Goal: Task Accomplishment & Management: Use online tool/utility

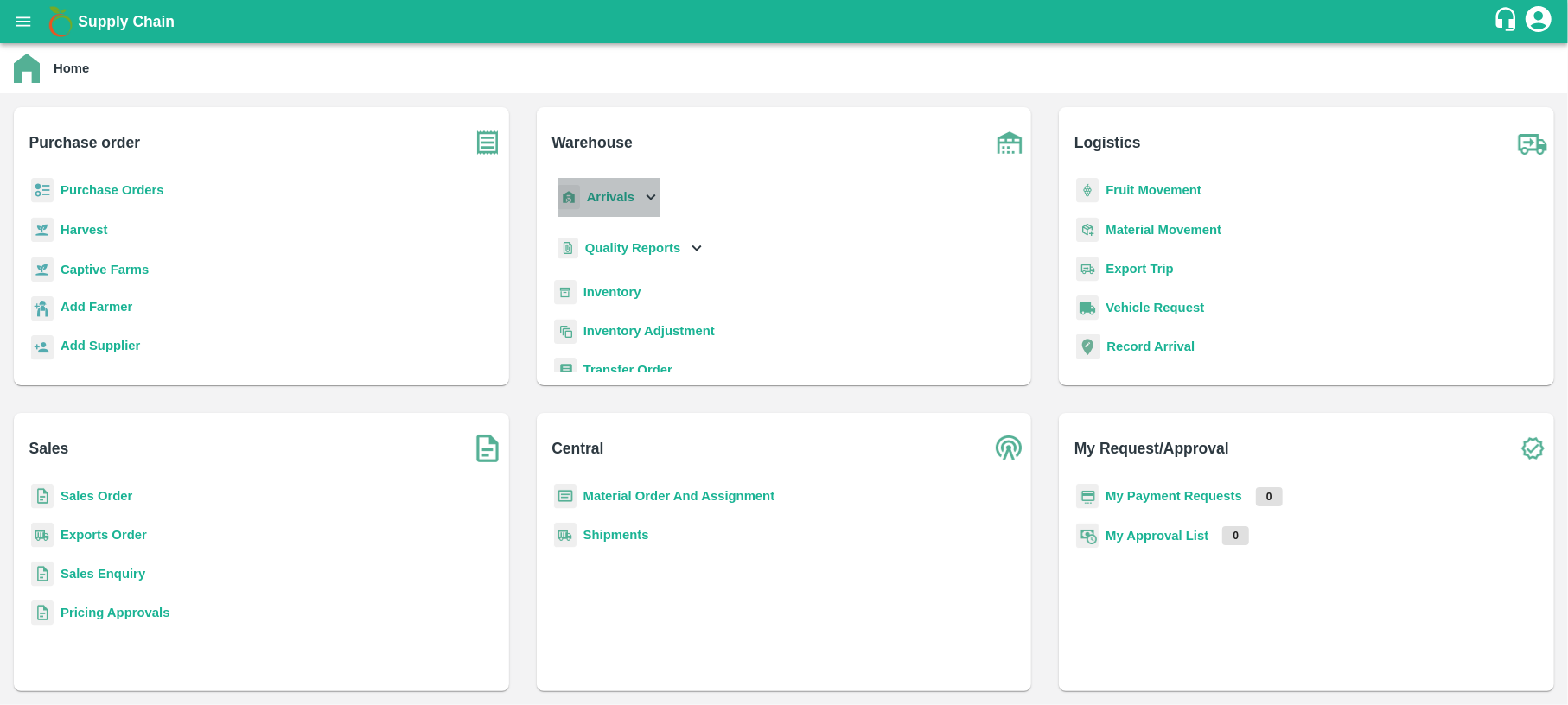
click at [642, 187] on icon at bounding box center [650, 197] width 19 height 19
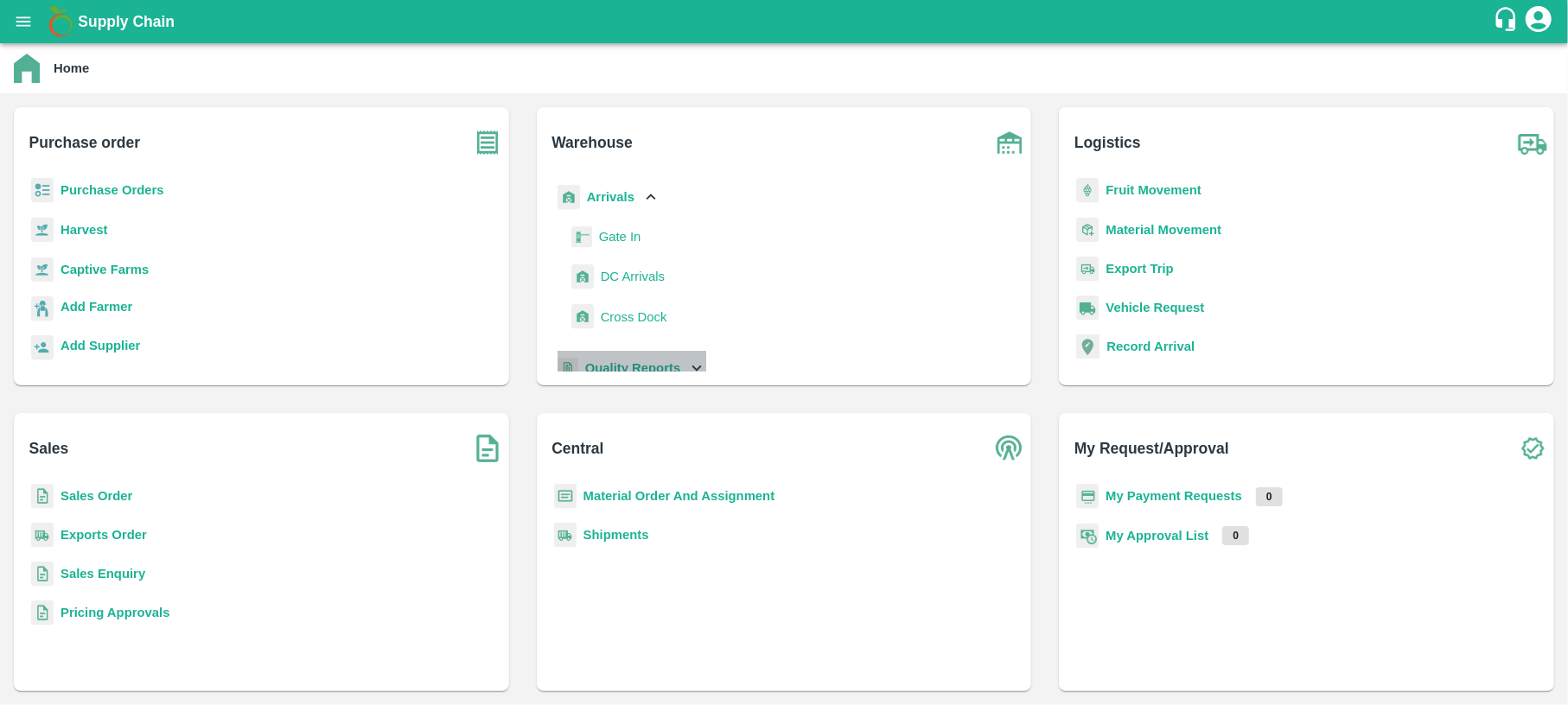
click at [671, 356] on div "Quality Reports" at bounding box center [630, 369] width 153 height 36
click at [615, 361] on b "Quality Reports" at bounding box center [633, 368] width 96 height 14
click at [603, 357] on div "Quality Reports" at bounding box center [630, 369] width 153 height 36
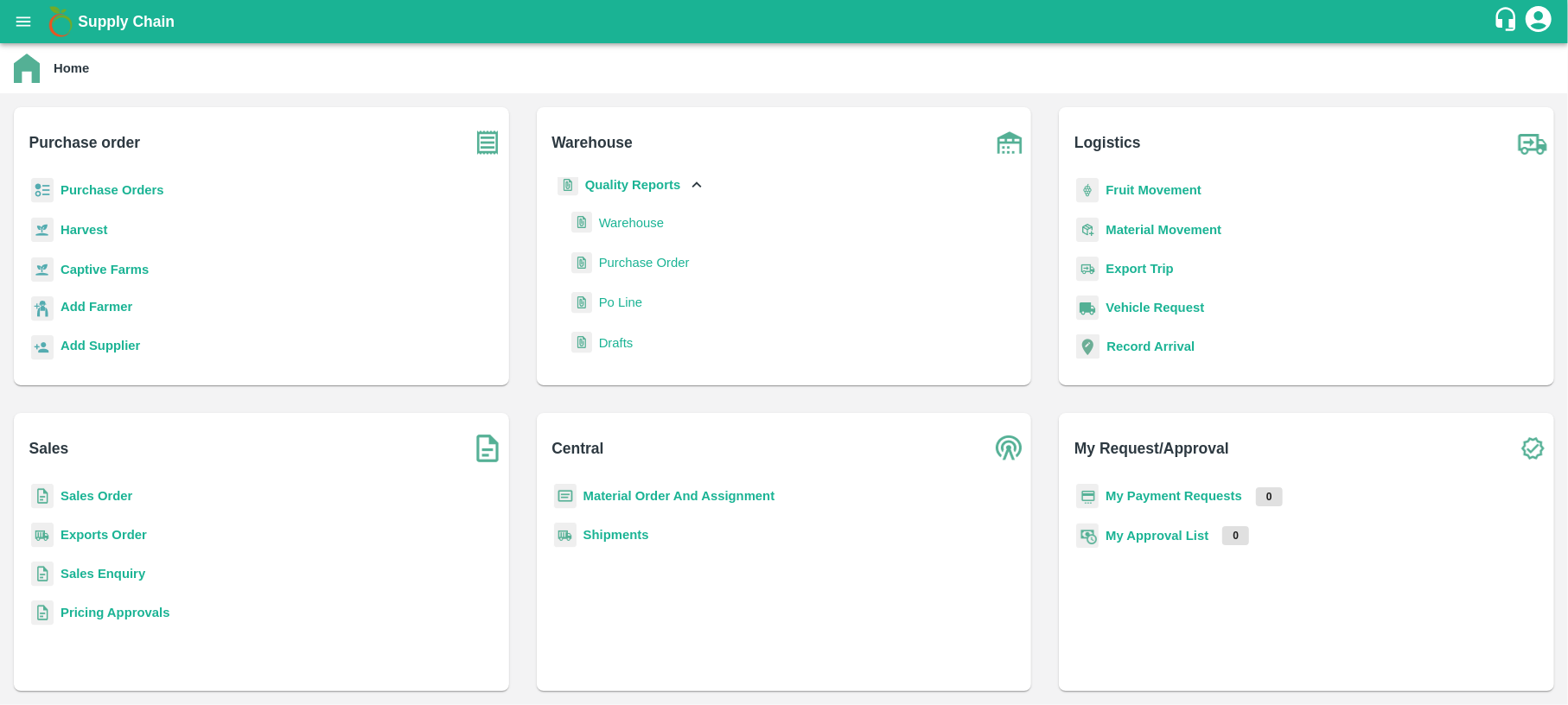
scroll to position [185, 0]
click at [624, 221] on span "Warehouse" at bounding box center [631, 221] width 65 height 19
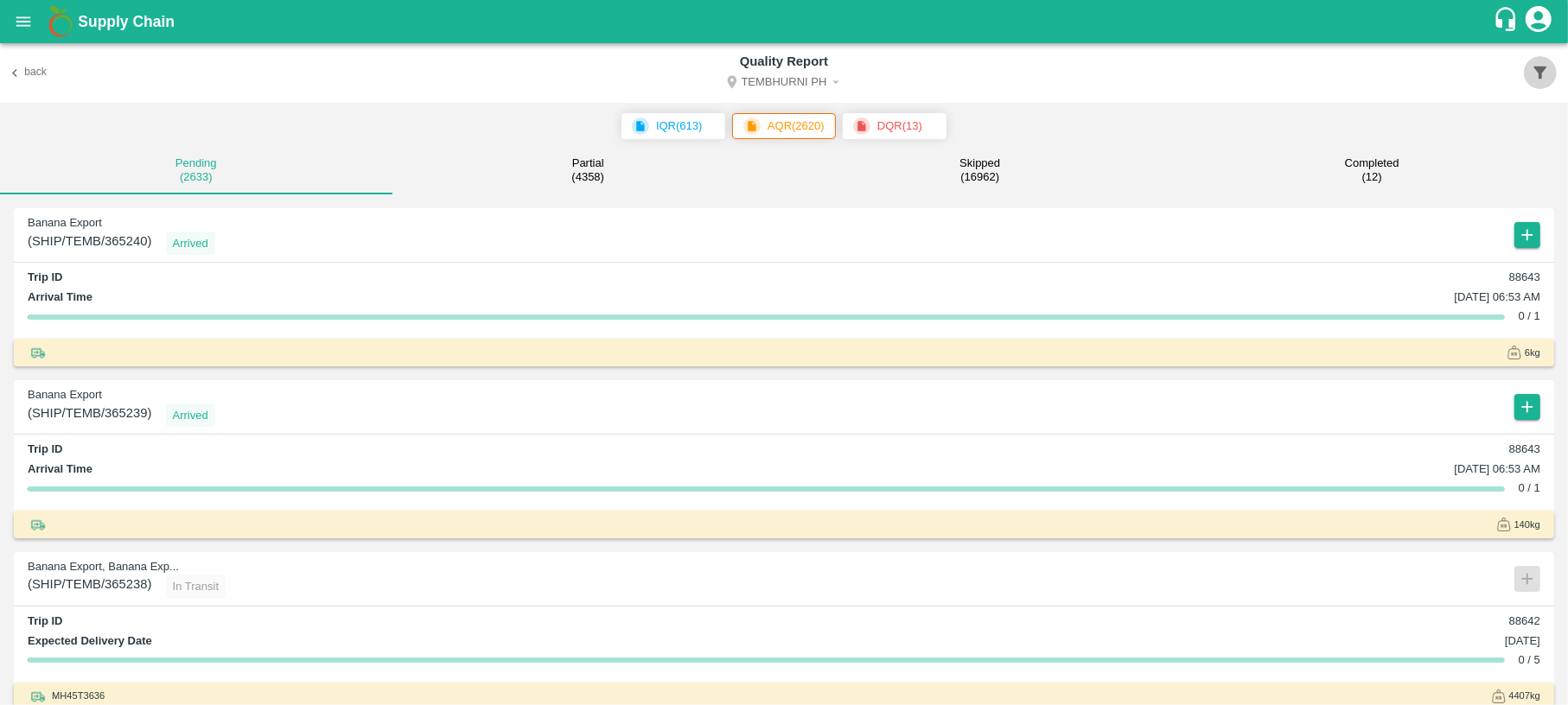
click at [1541, 72] on icon "button" at bounding box center [1541, 73] width 13 height 13
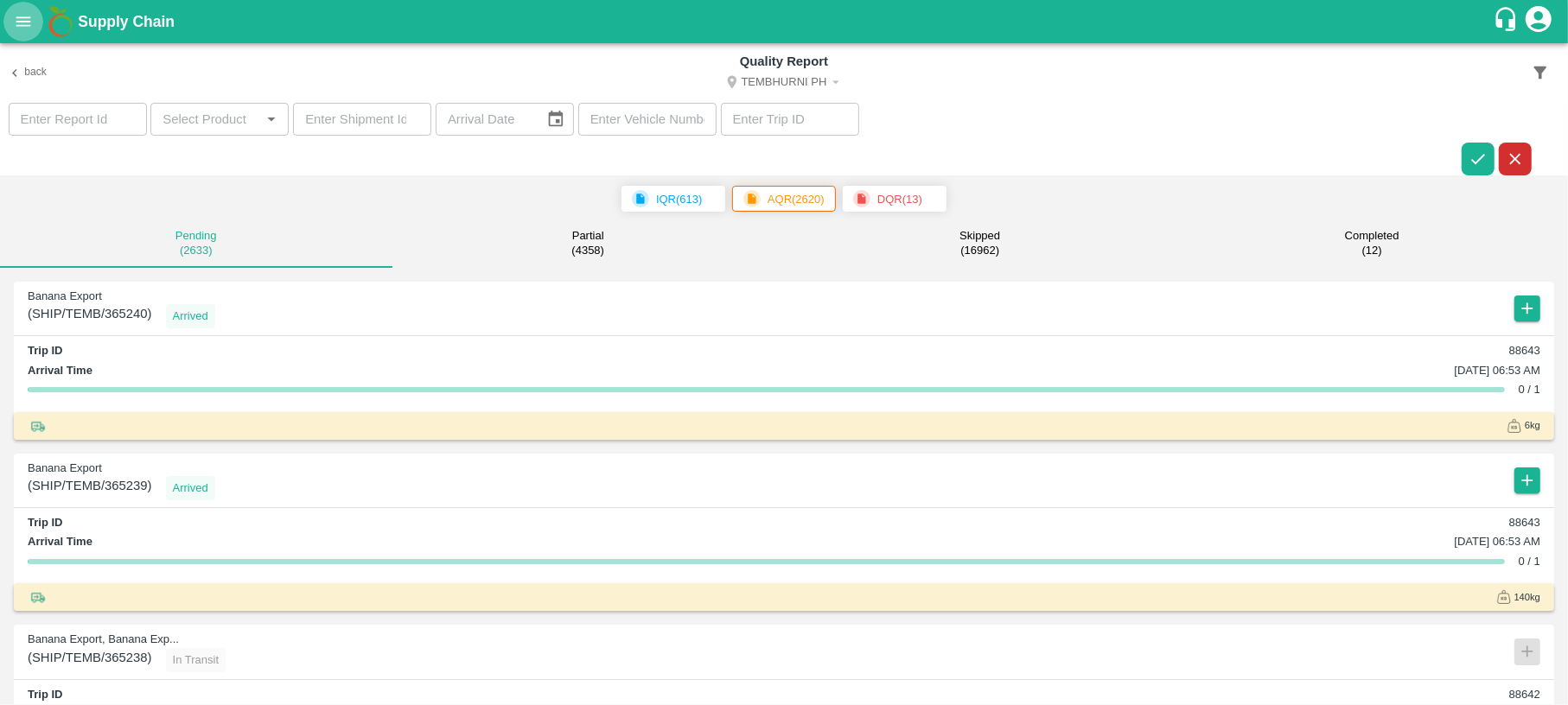
click at [10, 27] on button "open drawer" at bounding box center [23, 21] width 39 height 39
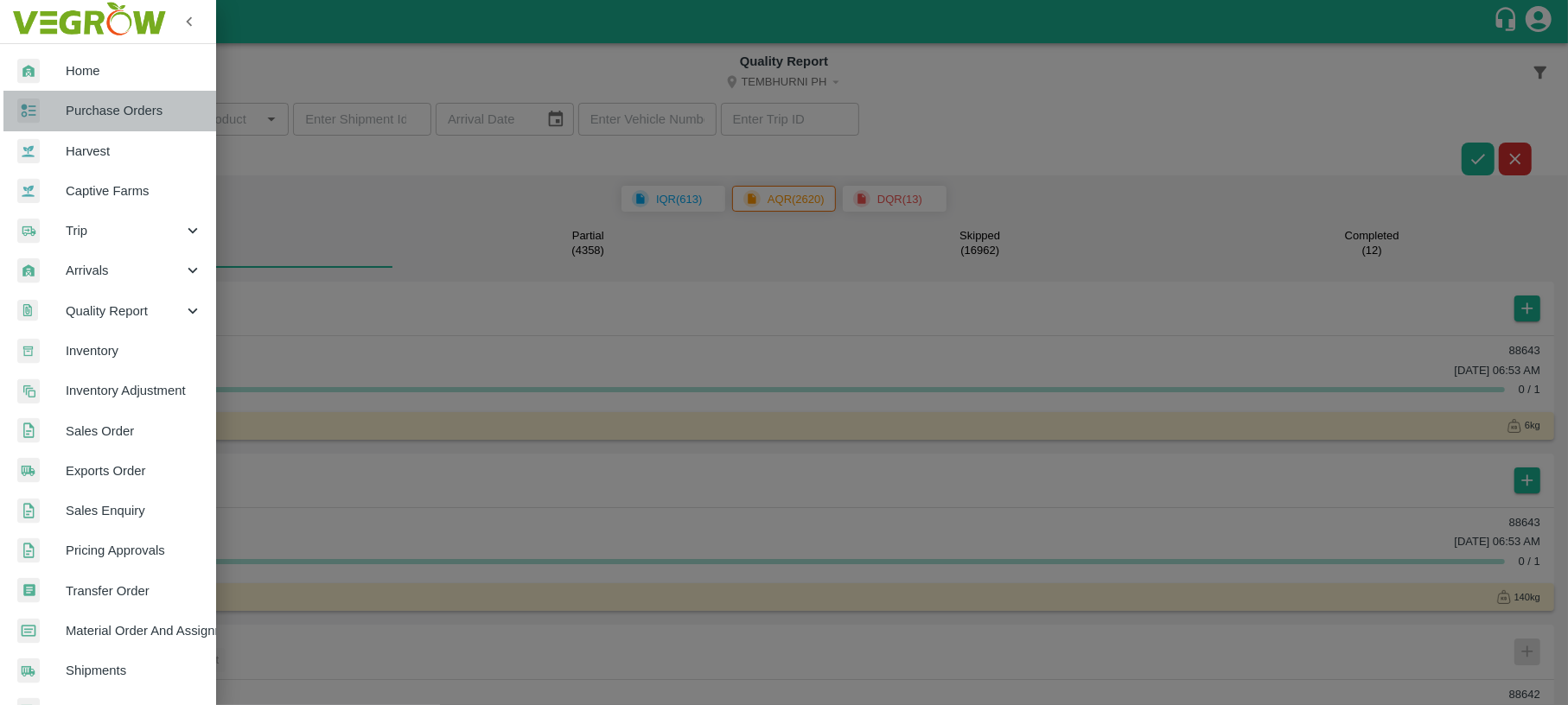
click at [114, 101] on span "Purchase Orders" at bounding box center [133, 111] width 136 height 19
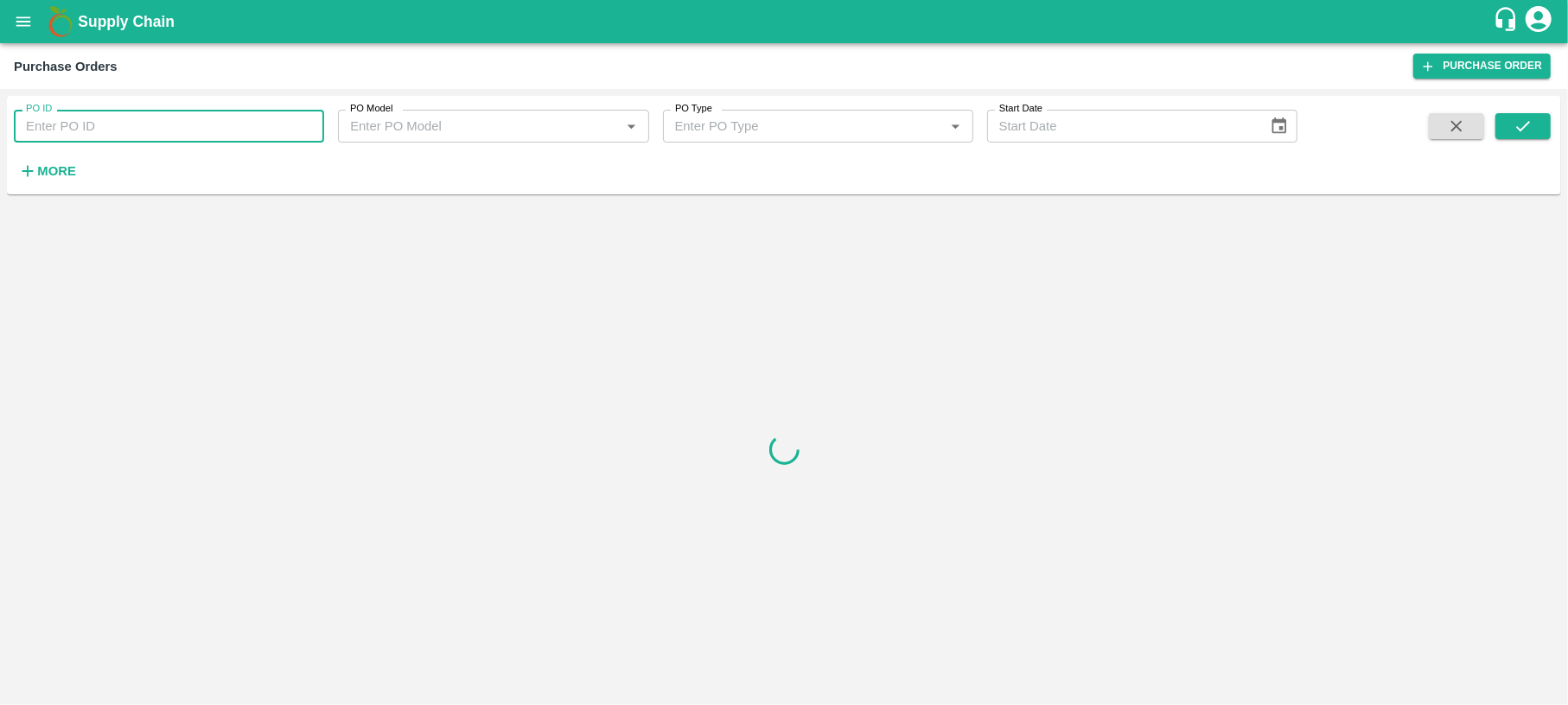
click at [101, 138] on input "PO ID" at bounding box center [168, 126] width 310 height 33
paste input "174026"
type input "174026"
click at [1509, 126] on button "submit" at bounding box center [1522, 126] width 56 height 26
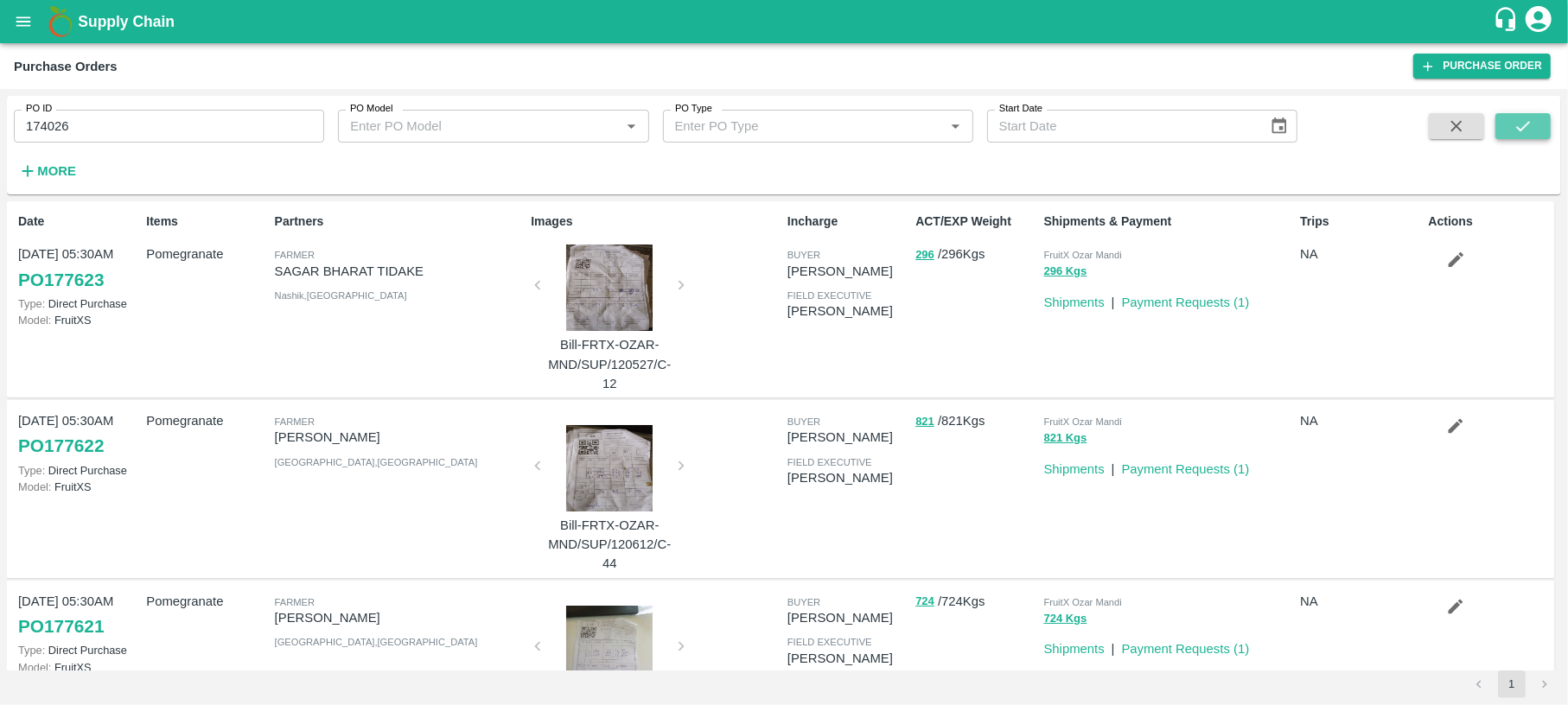
click at [1531, 132] on icon "submit" at bounding box center [1522, 126] width 19 height 19
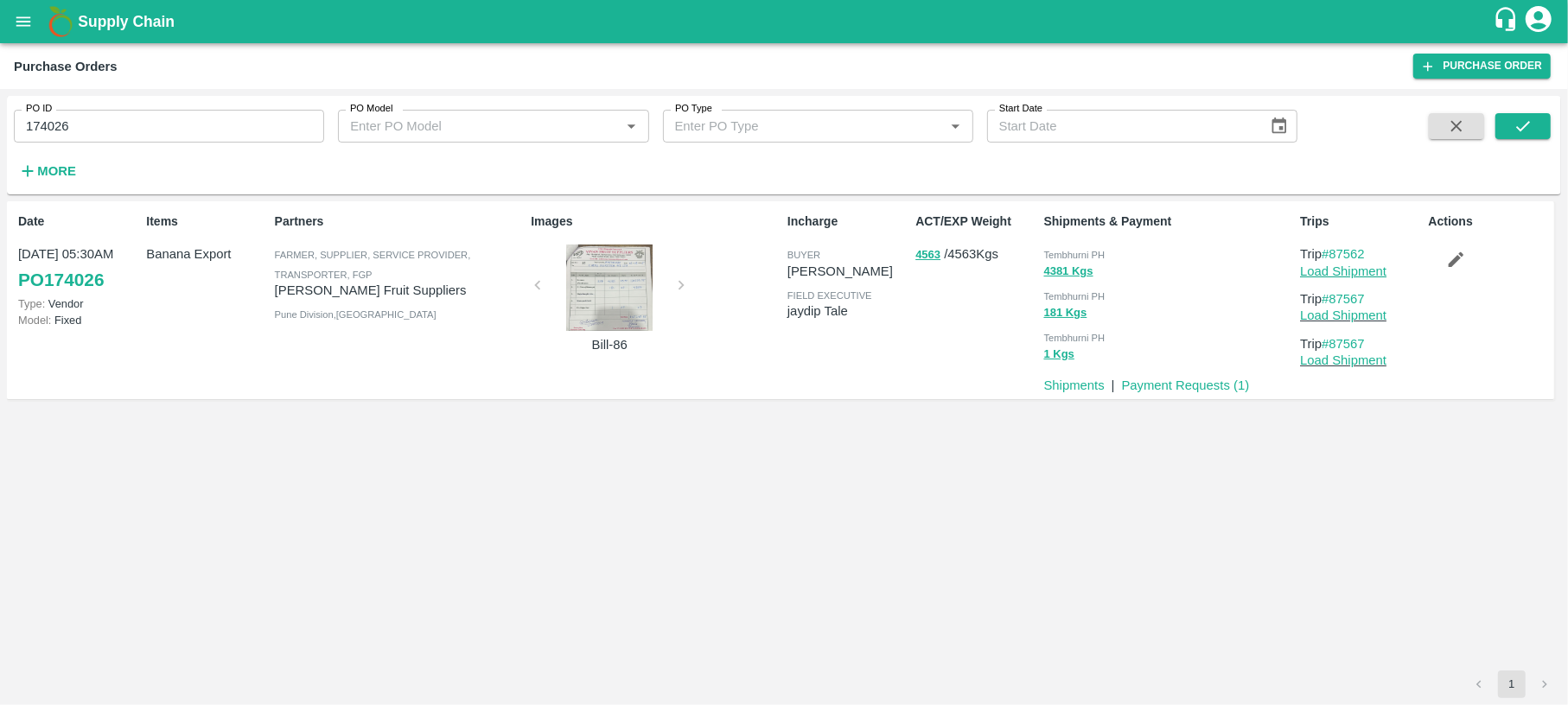
click at [1344, 270] on link "Load Shipment" at bounding box center [1343, 271] width 87 height 14
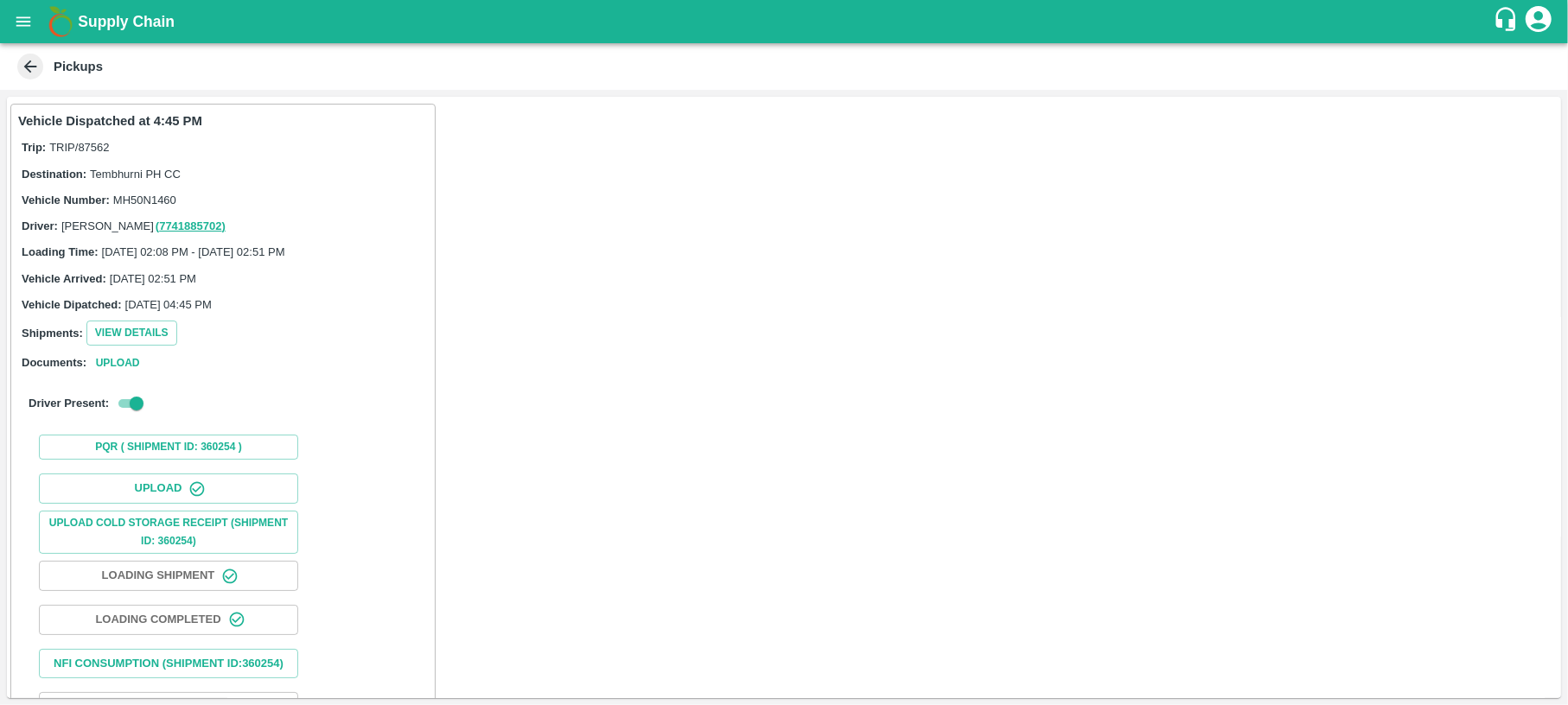
click at [26, 70] on icon at bounding box center [30, 66] width 19 height 19
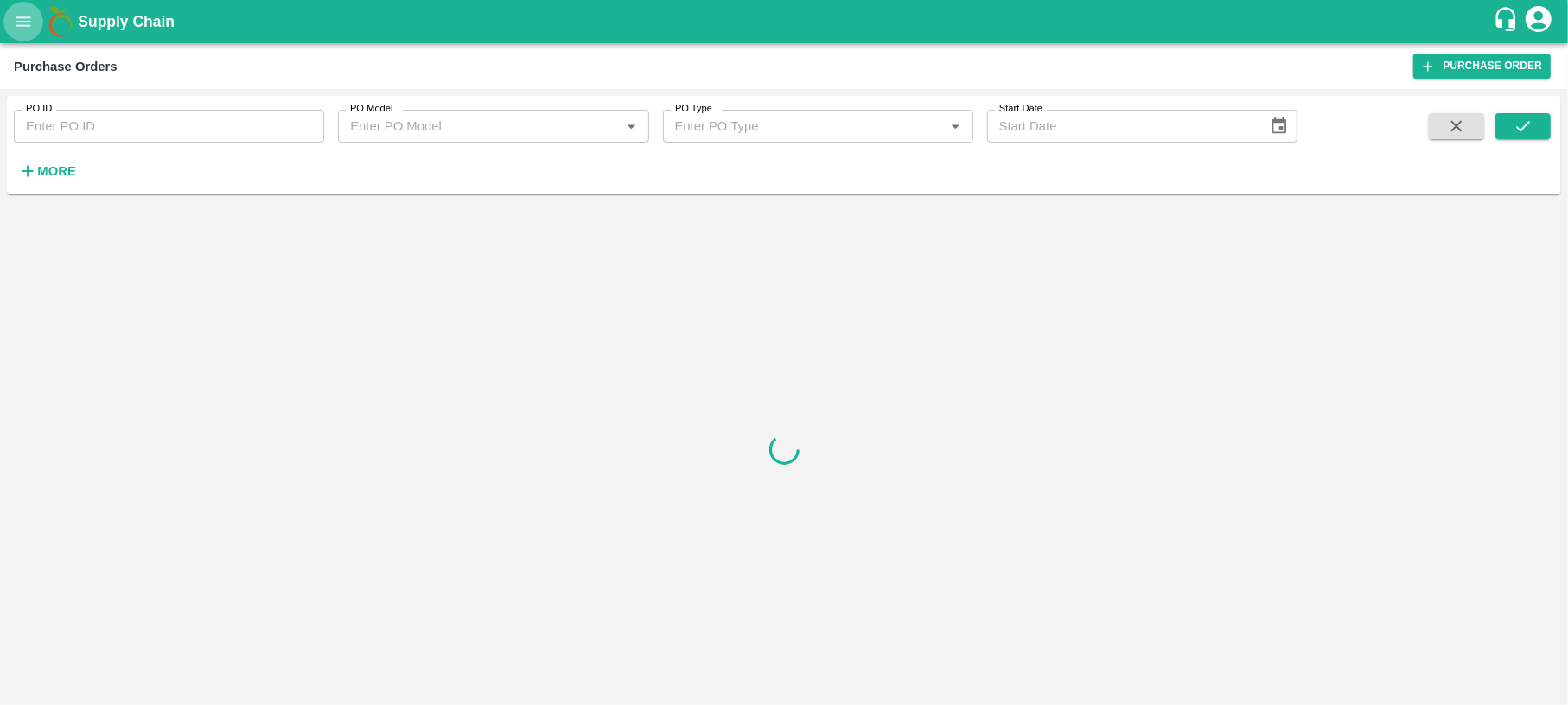
click at [21, 27] on icon "open drawer" at bounding box center [23, 21] width 19 height 19
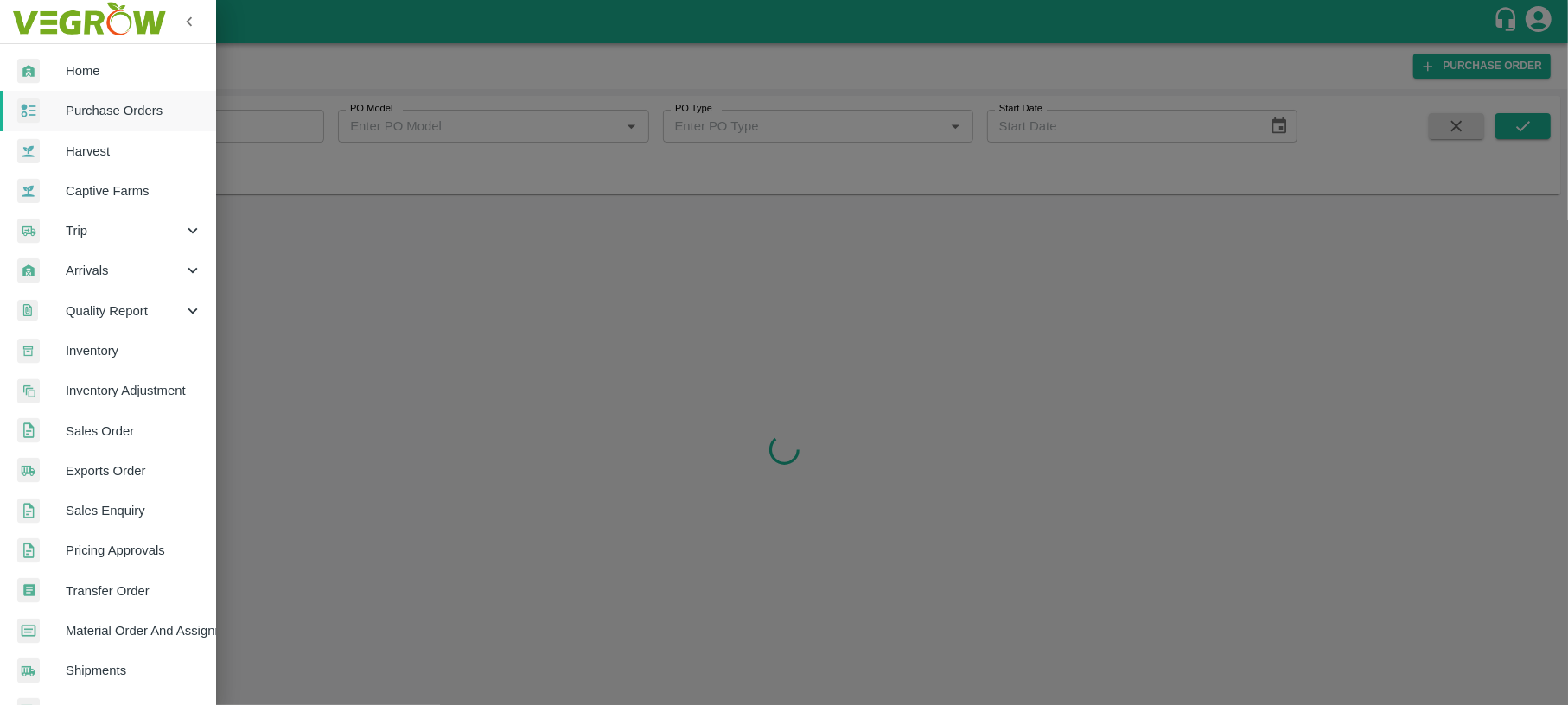
click at [112, 304] on span "Quality Report" at bounding box center [124, 311] width 118 height 19
click at [107, 385] on span "Purchase Order" at bounding box center [141, 390] width 123 height 19
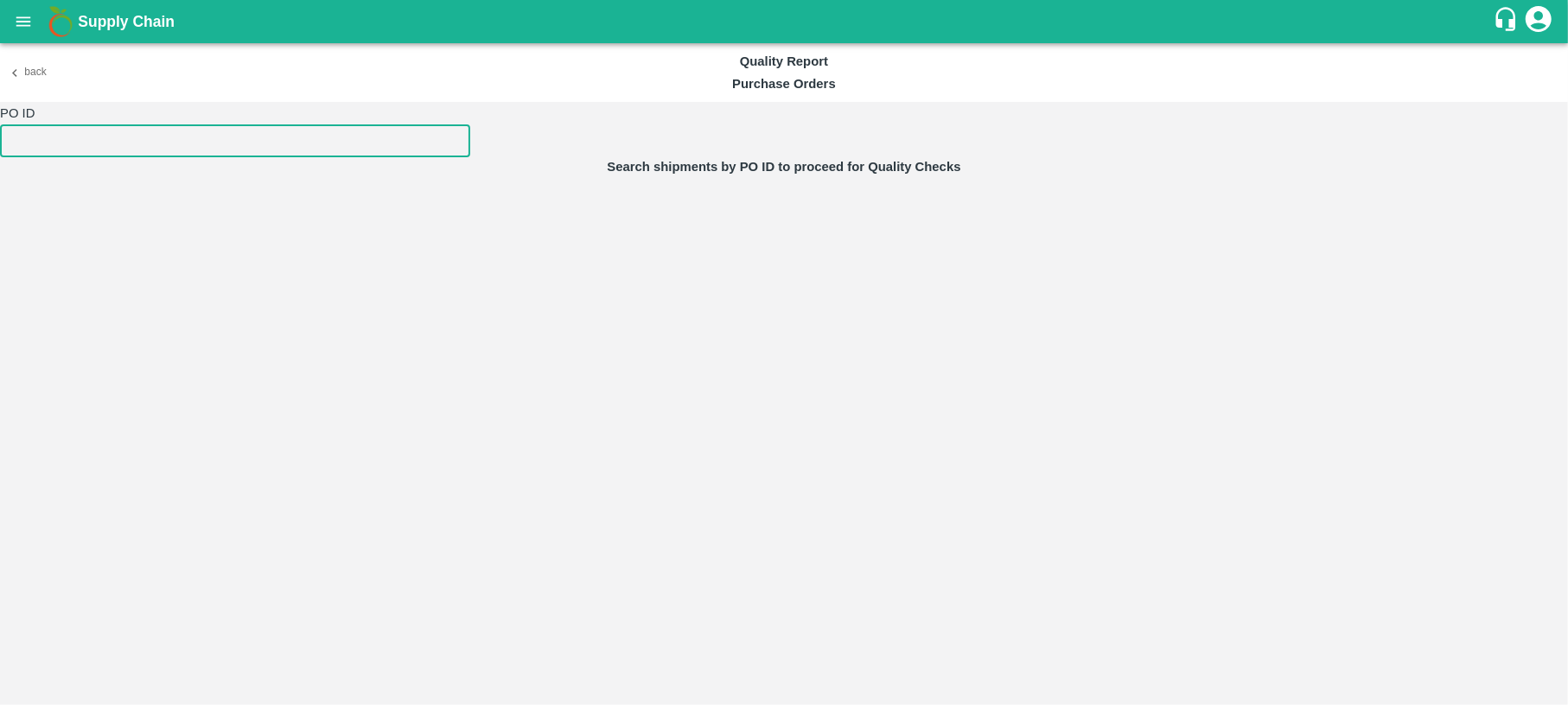
click at [122, 154] on input "number" at bounding box center [235, 141] width 470 height 33
type input "359074"
click at [24, 35] on button "open drawer" at bounding box center [23, 21] width 39 height 39
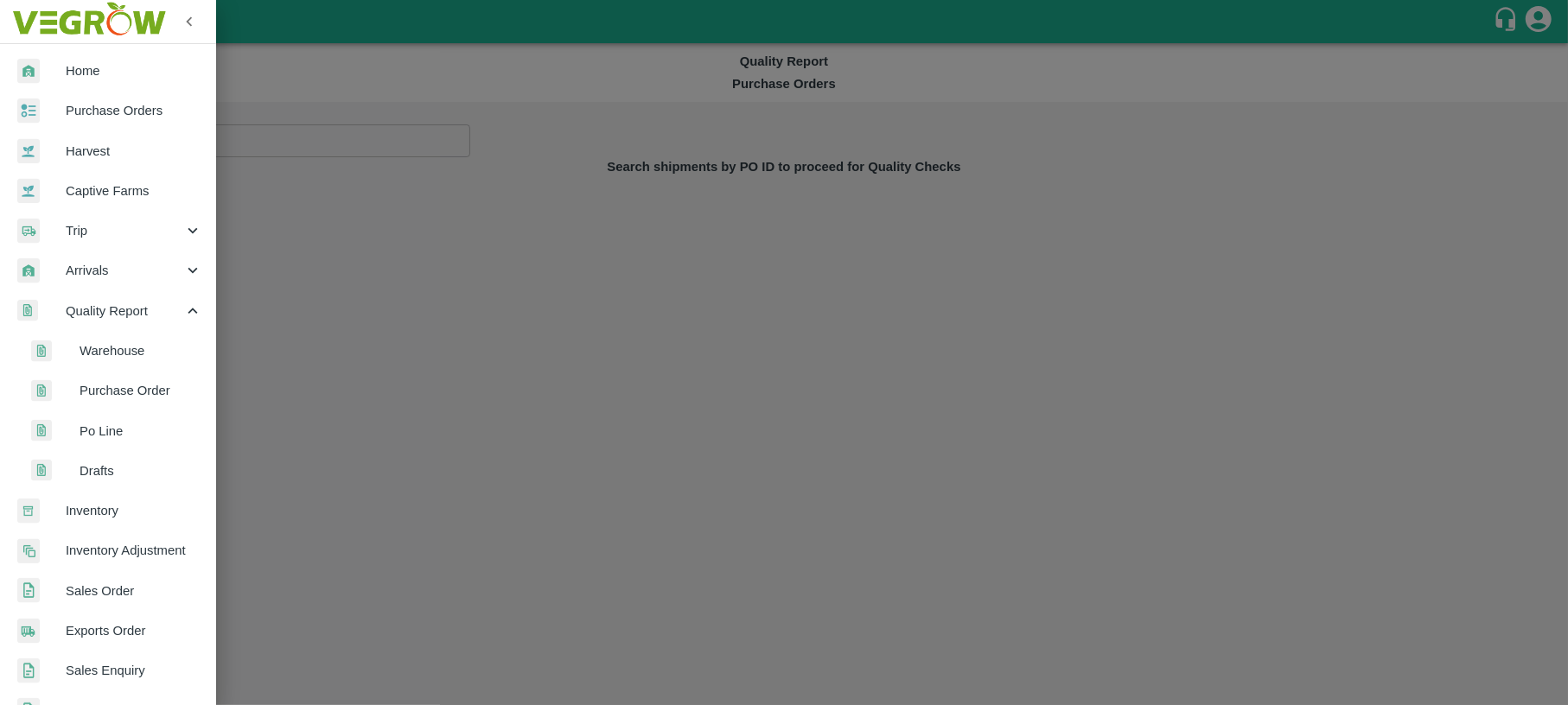
click at [104, 339] on li "Warehouse" at bounding box center [114, 350] width 202 height 39
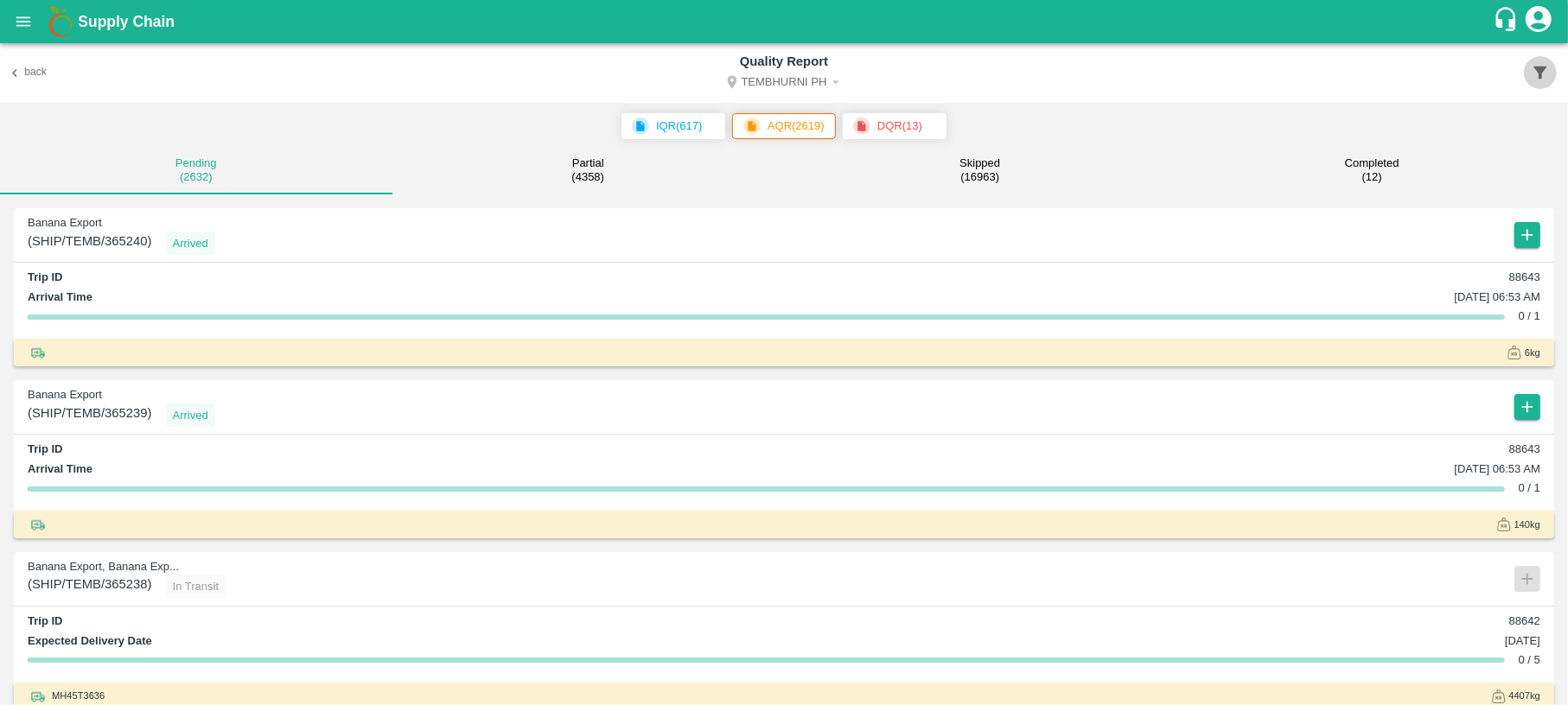
click at [1543, 73] on icon "button" at bounding box center [1540, 72] width 19 height 19
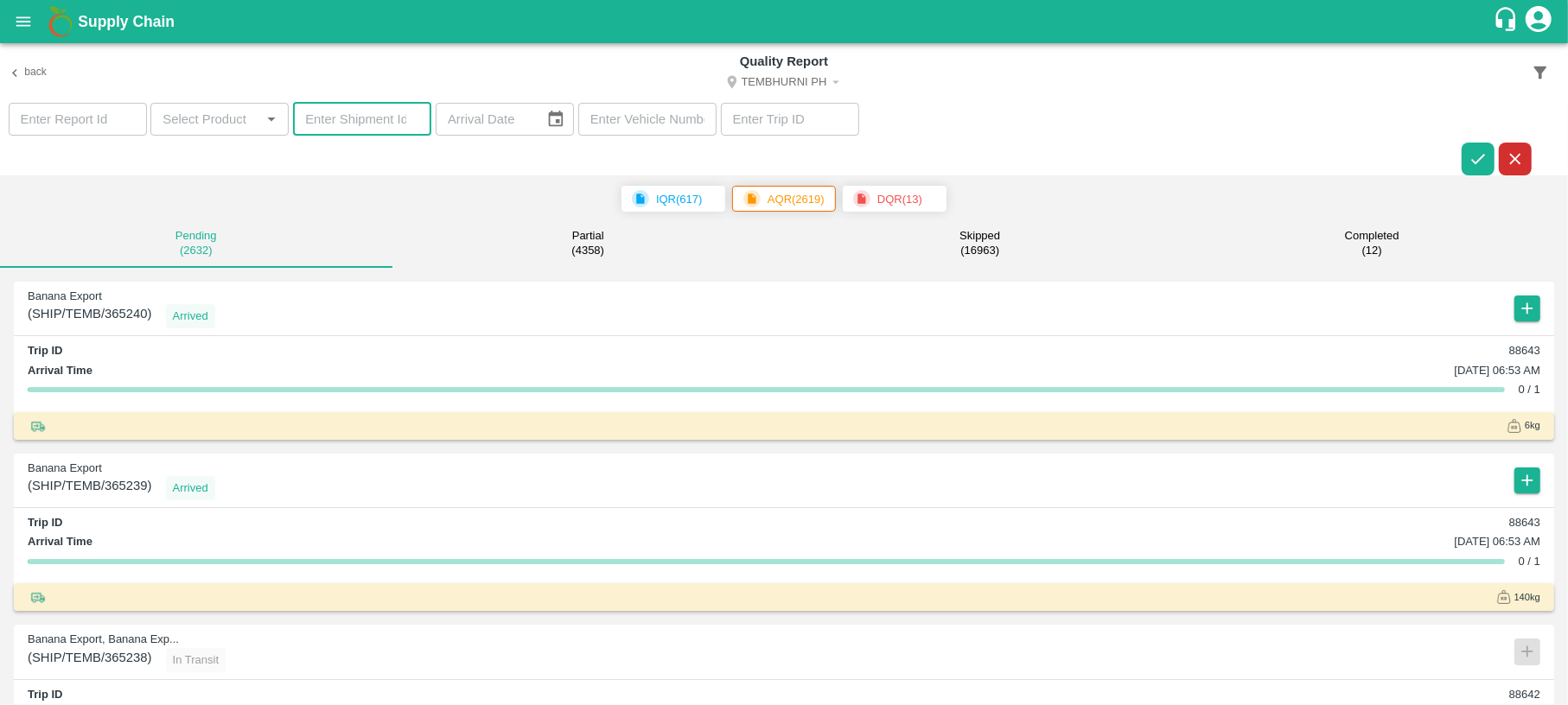
click at [325, 112] on input "number" at bounding box center [361, 119] width 138 height 33
click at [1475, 153] on icon "button" at bounding box center [1477, 159] width 19 height 19
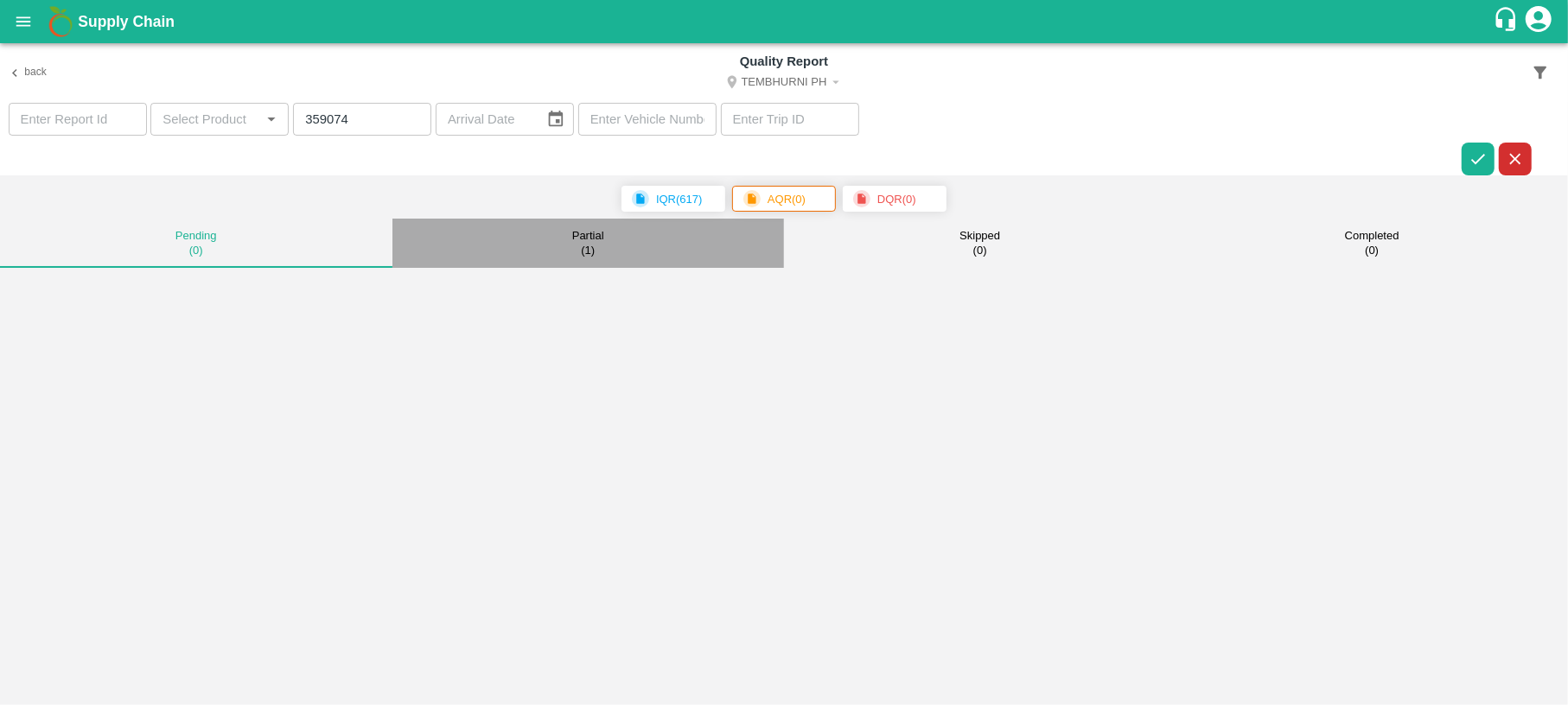
click at [613, 252] on button "Partial ( 1 )" at bounding box center [588, 243] width 392 height 49
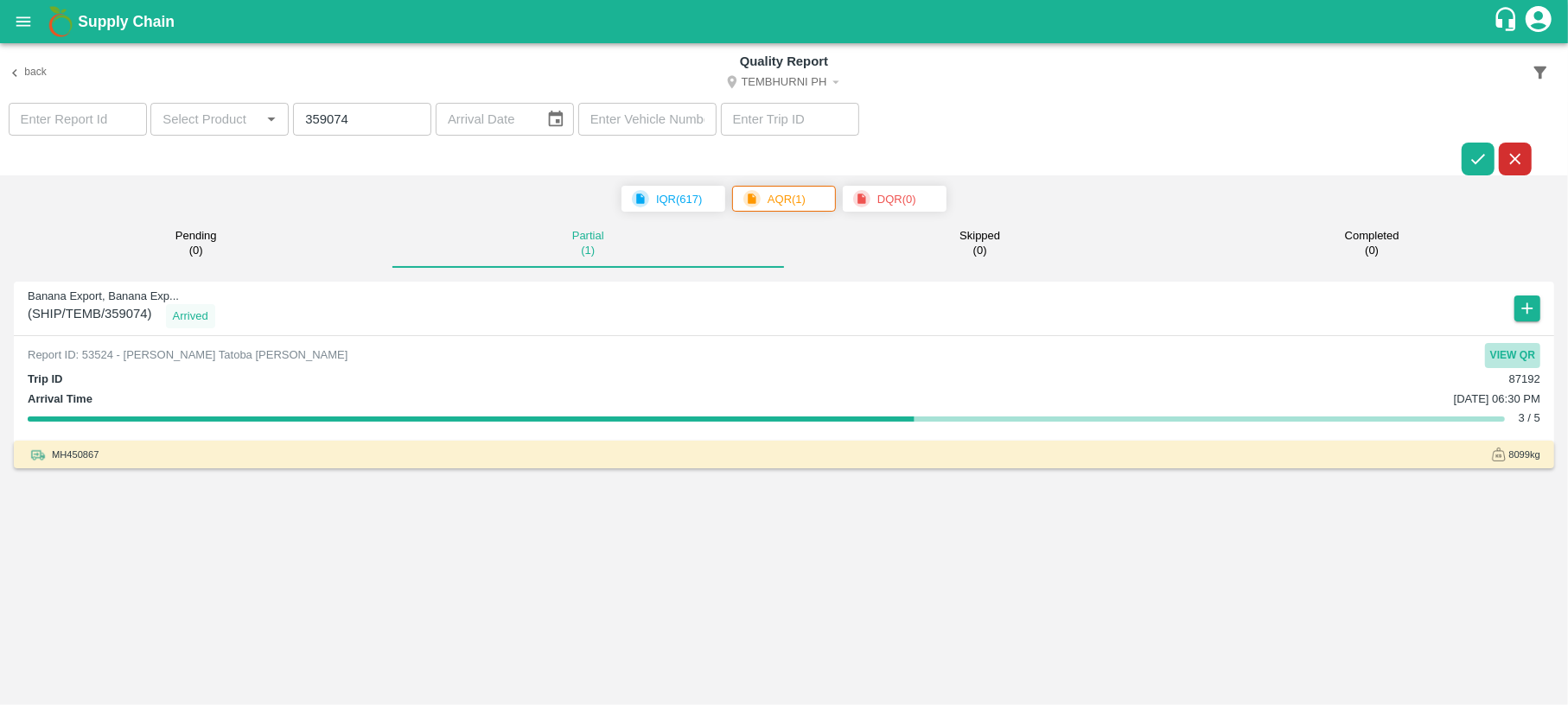
click at [1498, 357] on button "View QR" at bounding box center [1512, 355] width 56 height 25
drag, startPoint x: 357, startPoint y: 115, endPoint x: 143, endPoint y: 120, distance: 214.1
click at [143, 120] on section "​ ​ 359074 ​ ​ ​ ​" at bounding box center [784, 139] width 1568 height 73
paste input "60339"
click at [1475, 164] on icon "button" at bounding box center [1477, 158] width 14 height 10
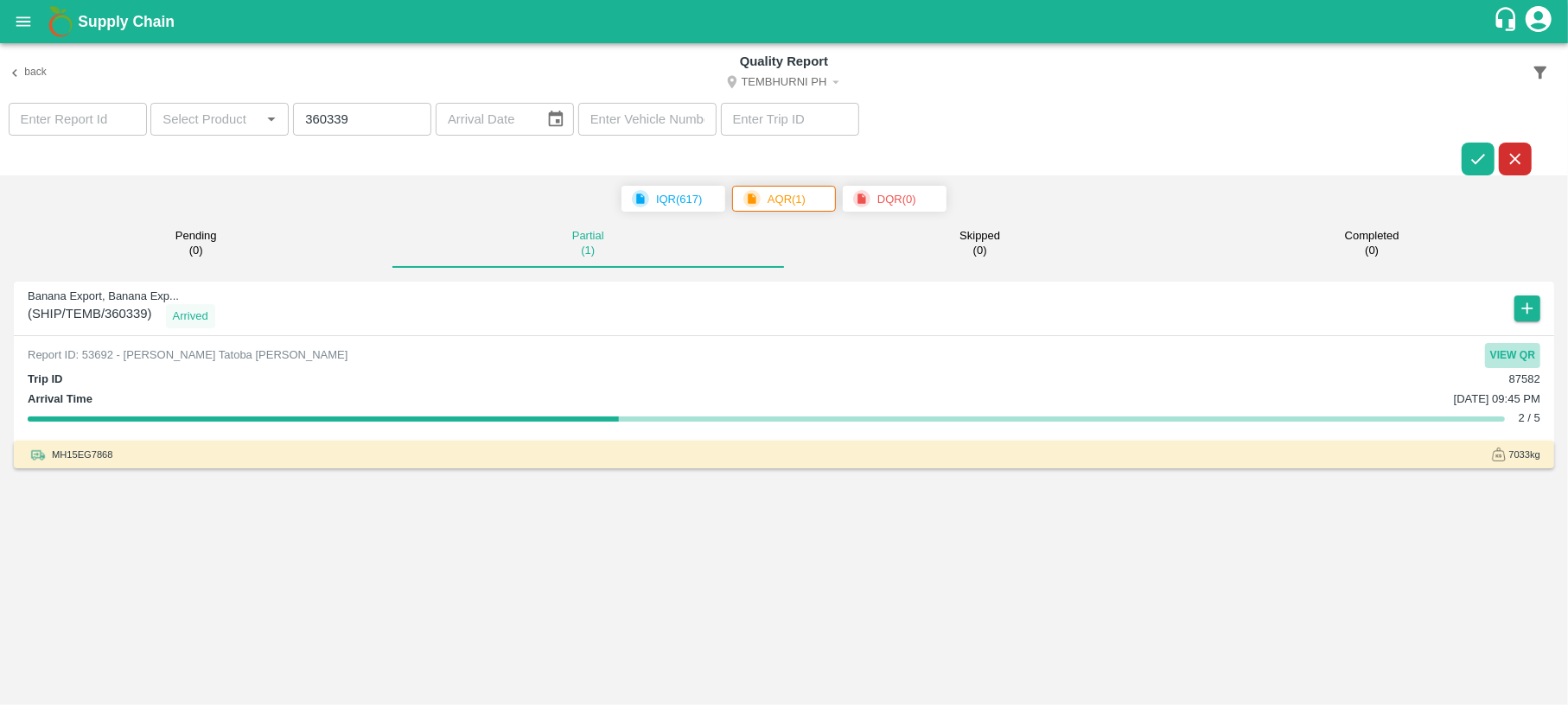
click at [1515, 351] on button "View QR" at bounding box center [1512, 355] width 56 height 25
drag, startPoint x: 356, startPoint y: 126, endPoint x: 252, endPoint y: 142, distance: 105.2
click at [252, 142] on section "​ ​ 360339 ​ ​ ​ ​" at bounding box center [784, 139] width 1568 height 73
paste input "024"
click at [1478, 153] on icon "button" at bounding box center [1477, 159] width 19 height 19
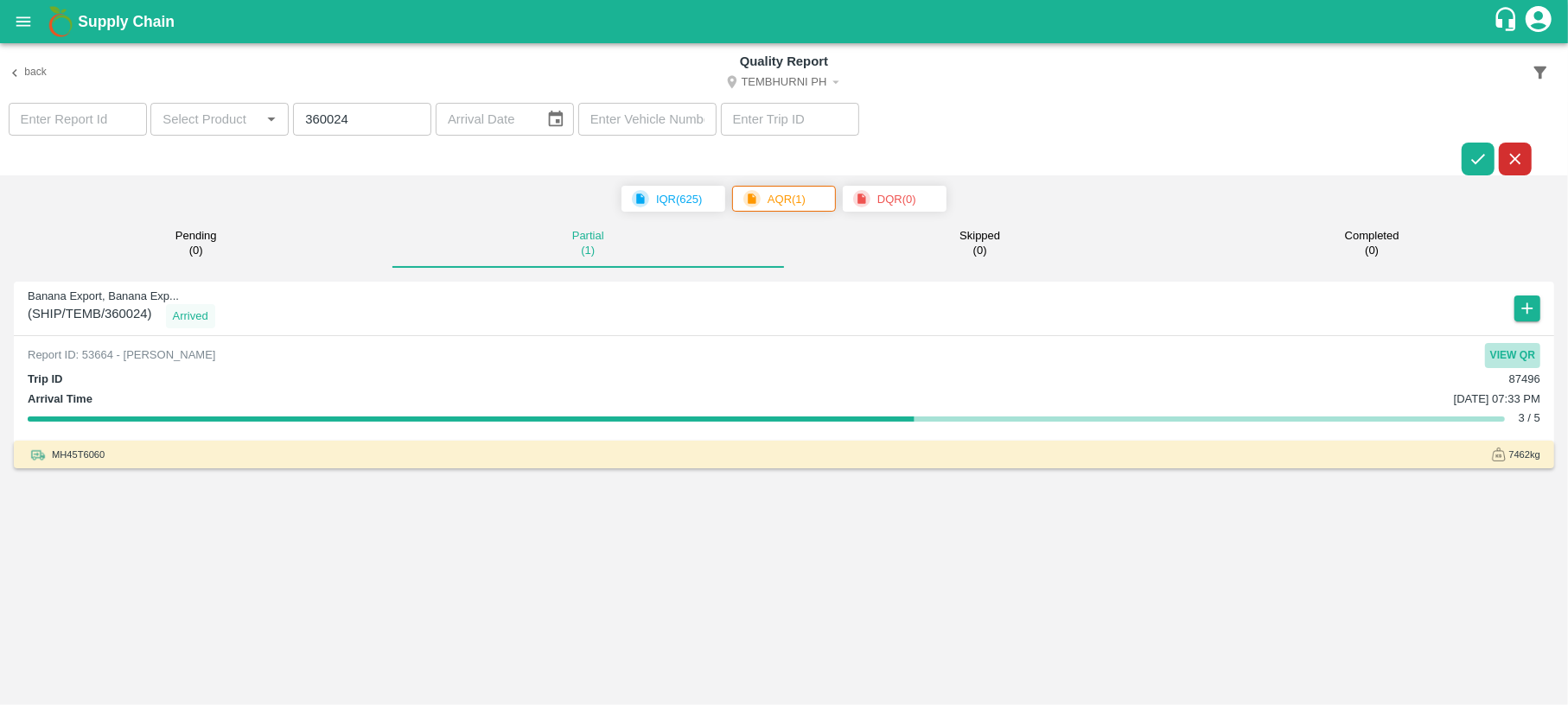
click at [1497, 344] on button "View QR" at bounding box center [1512, 355] width 56 height 25
drag, startPoint x: 381, startPoint y: 124, endPoint x: 207, endPoint y: 161, distance: 177.9
click at [207, 161] on section "​ ​ 360024 ​ ​ ​ ​" at bounding box center [784, 139] width 1568 height 73
paste input "135"
click at [1481, 161] on icon "button" at bounding box center [1477, 159] width 19 height 19
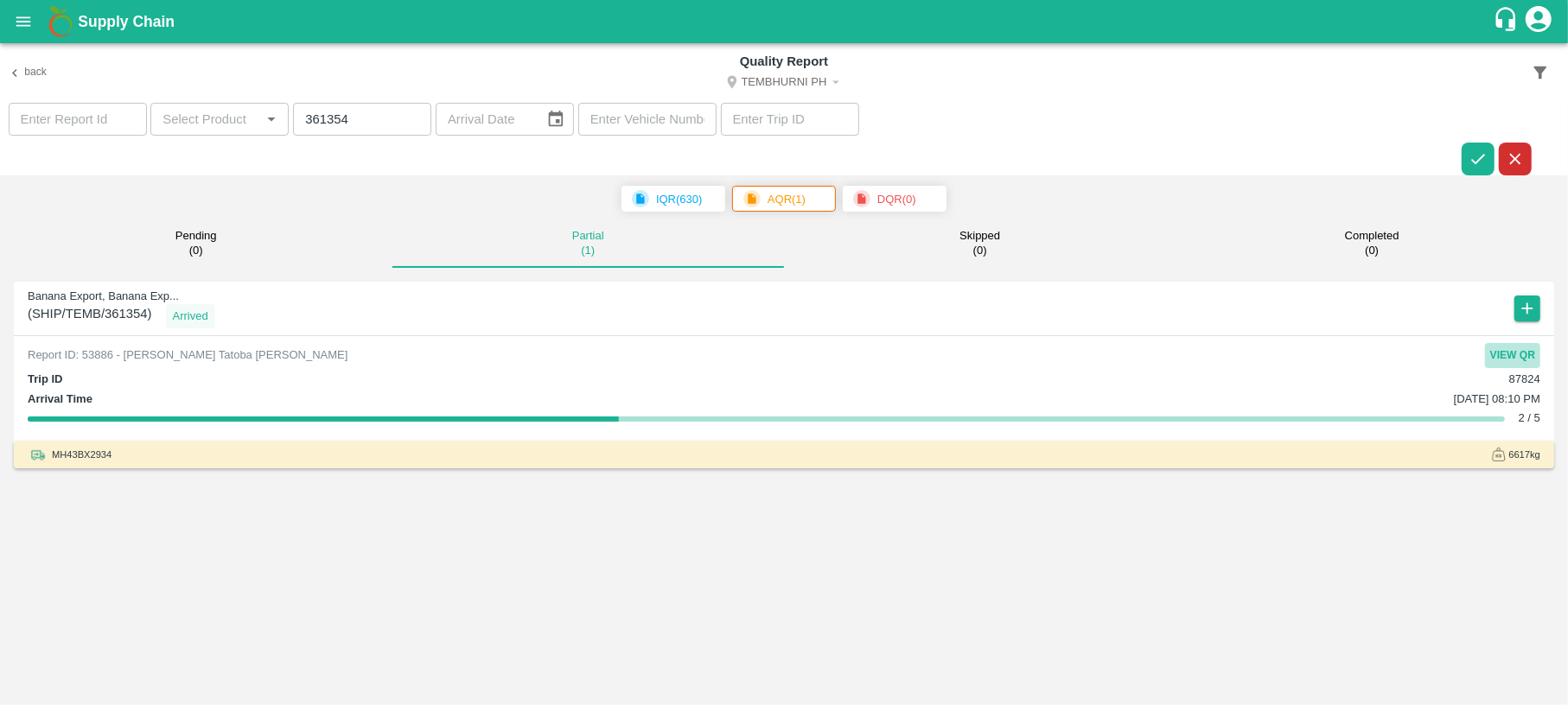
click at [1508, 358] on button "View QR" at bounding box center [1512, 355] width 56 height 25
click at [370, 120] on input "361354" at bounding box center [361, 119] width 138 height 33
click at [1477, 160] on icon "button" at bounding box center [1477, 159] width 19 height 19
click at [1514, 352] on button "View QR" at bounding box center [1512, 355] width 56 height 25
drag, startPoint x: 374, startPoint y: 107, endPoint x: 219, endPoint y: 112, distance: 155.1
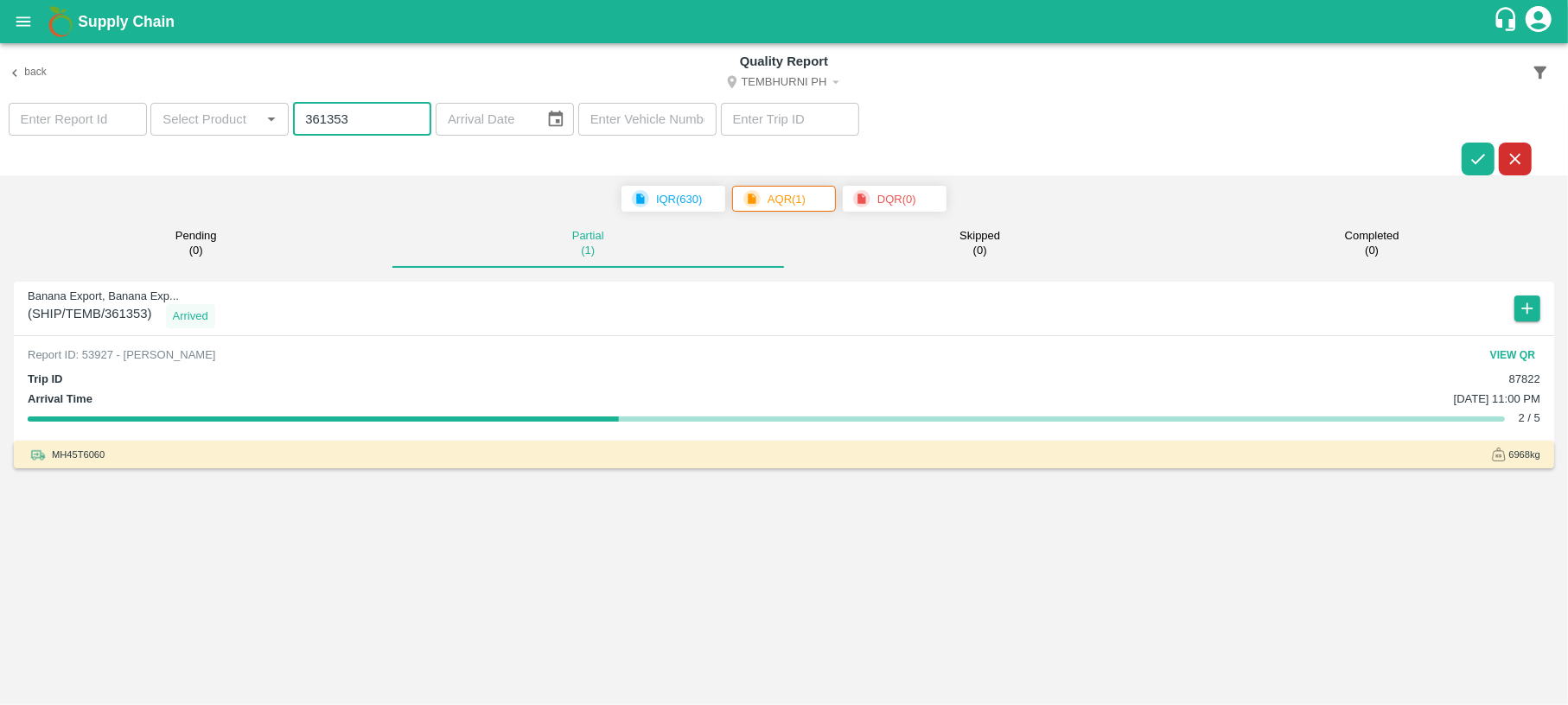
click at [219, 112] on section "​ ​ 361353 ​ ​ ​ ​" at bounding box center [784, 139] width 1568 height 73
paste input "5984"
type input "359843"
click at [1469, 144] on button "button" at bounding box center [1478, 159] width 33 height 33
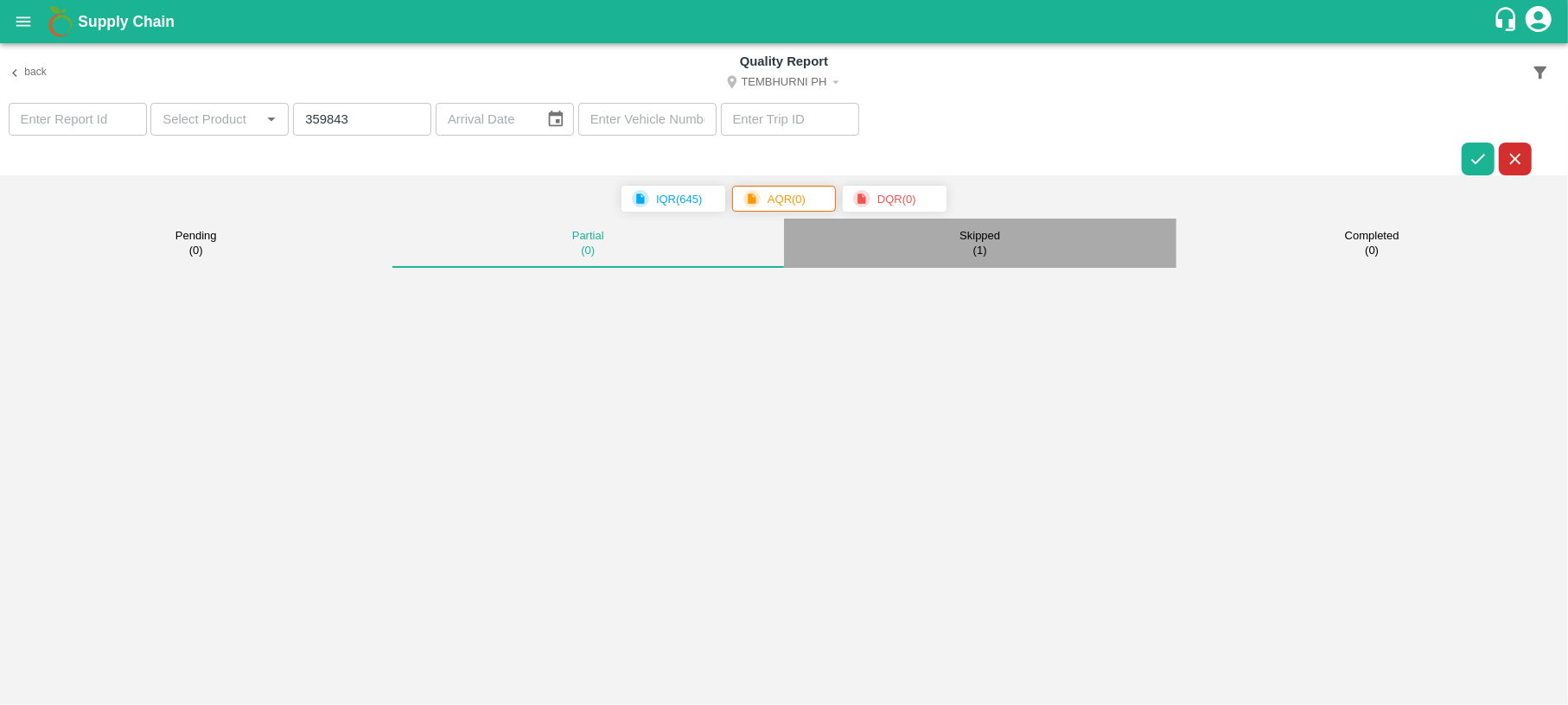
click at [988, 230] on p "Skipped" at bounding box center [979, 236] width 40 height 14
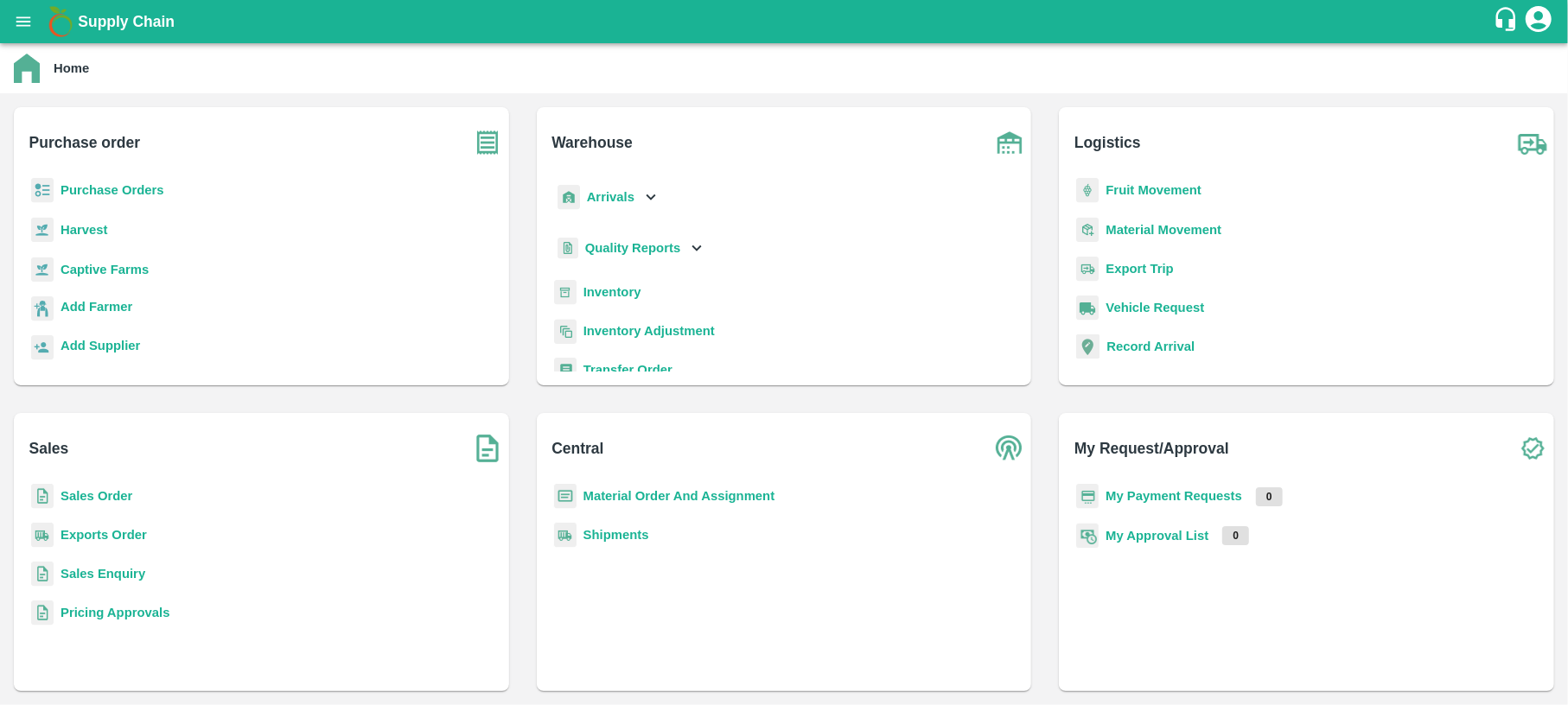
click at [656, 235] on div "Quality Reports" at bounding box center [630, 248] width 153 height 36
click at [635, 281] on span "Warehouse" at bounding box center [631, 286] width 65 height 19
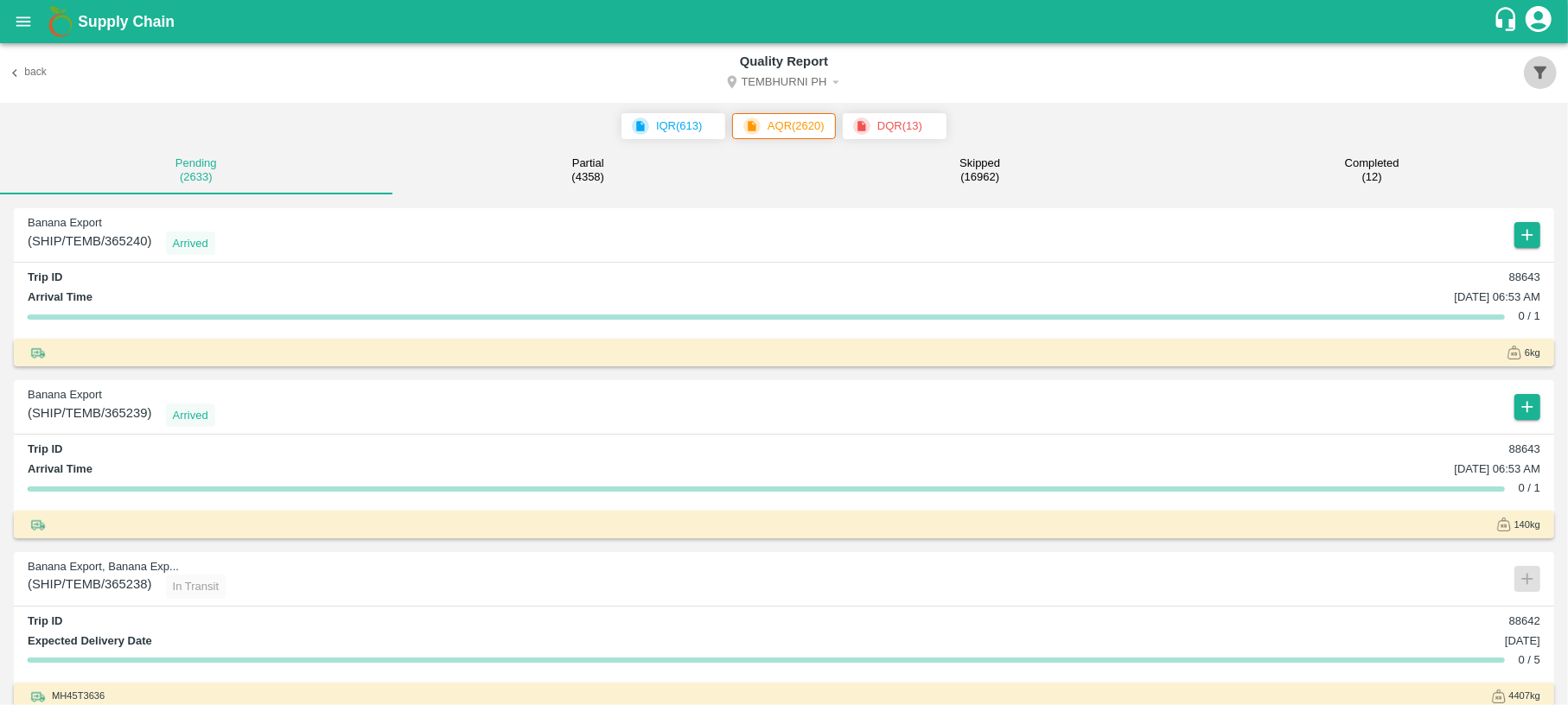
click at [1549, 73] on icon "button" at bounding box center [1540, 72] width 19 height 19
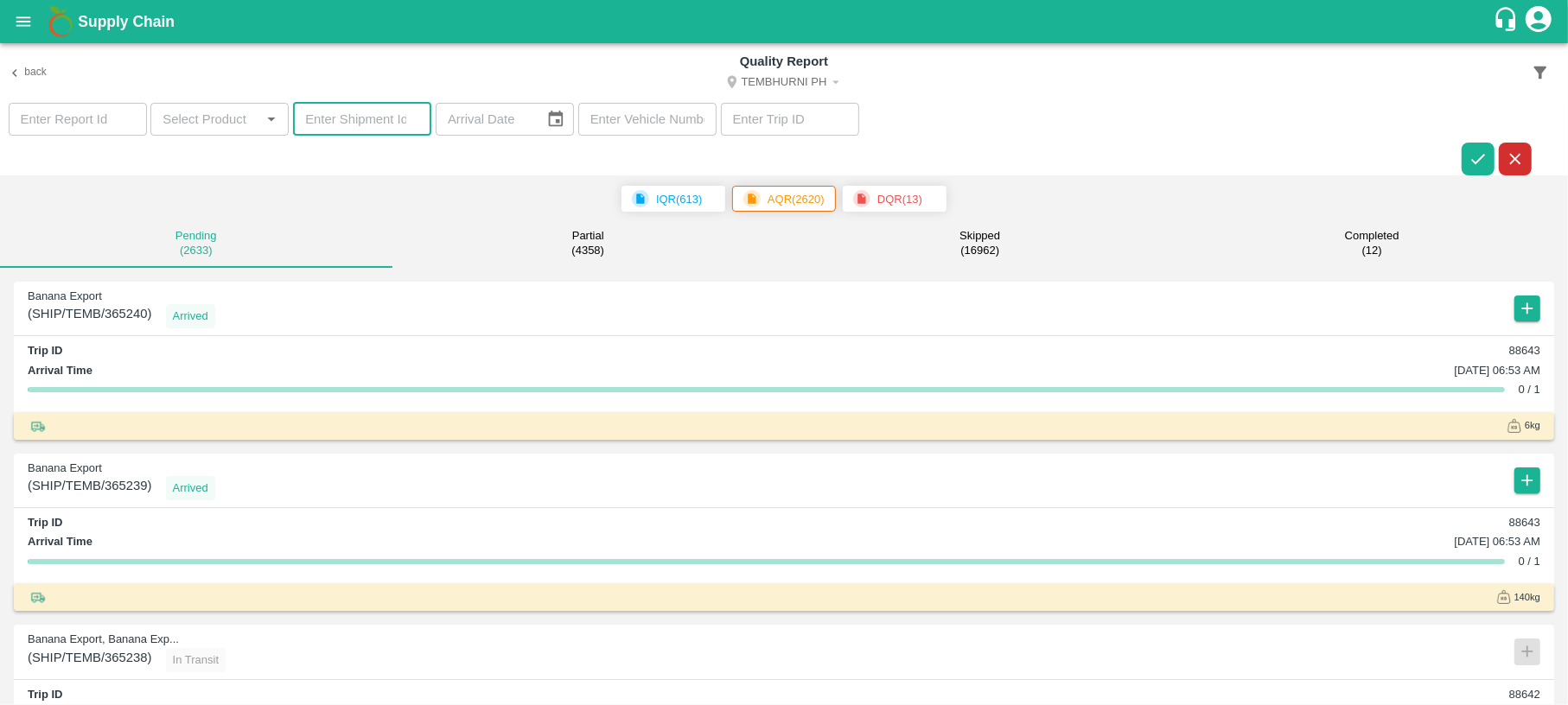
click at [347, 130] on input "number" at bounding box center [361, 119] width 138 height 33
type input "360254"
click at [1478, 144] on button "button" at bounding box center [1478, 159] width 33 height 33
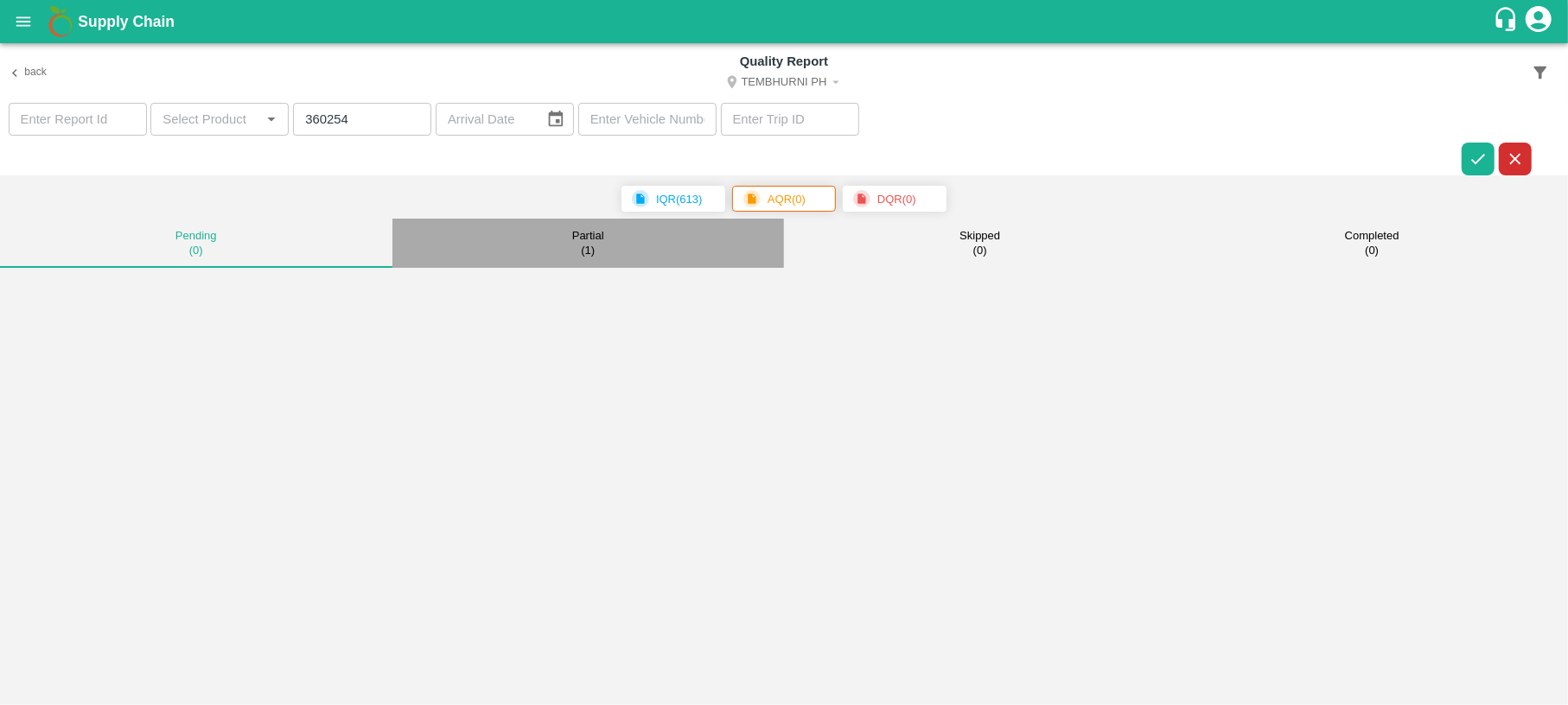
click at [604, 247] on button "Partial ( 1 )" at bounding box center [588, 243] width 392 height 49
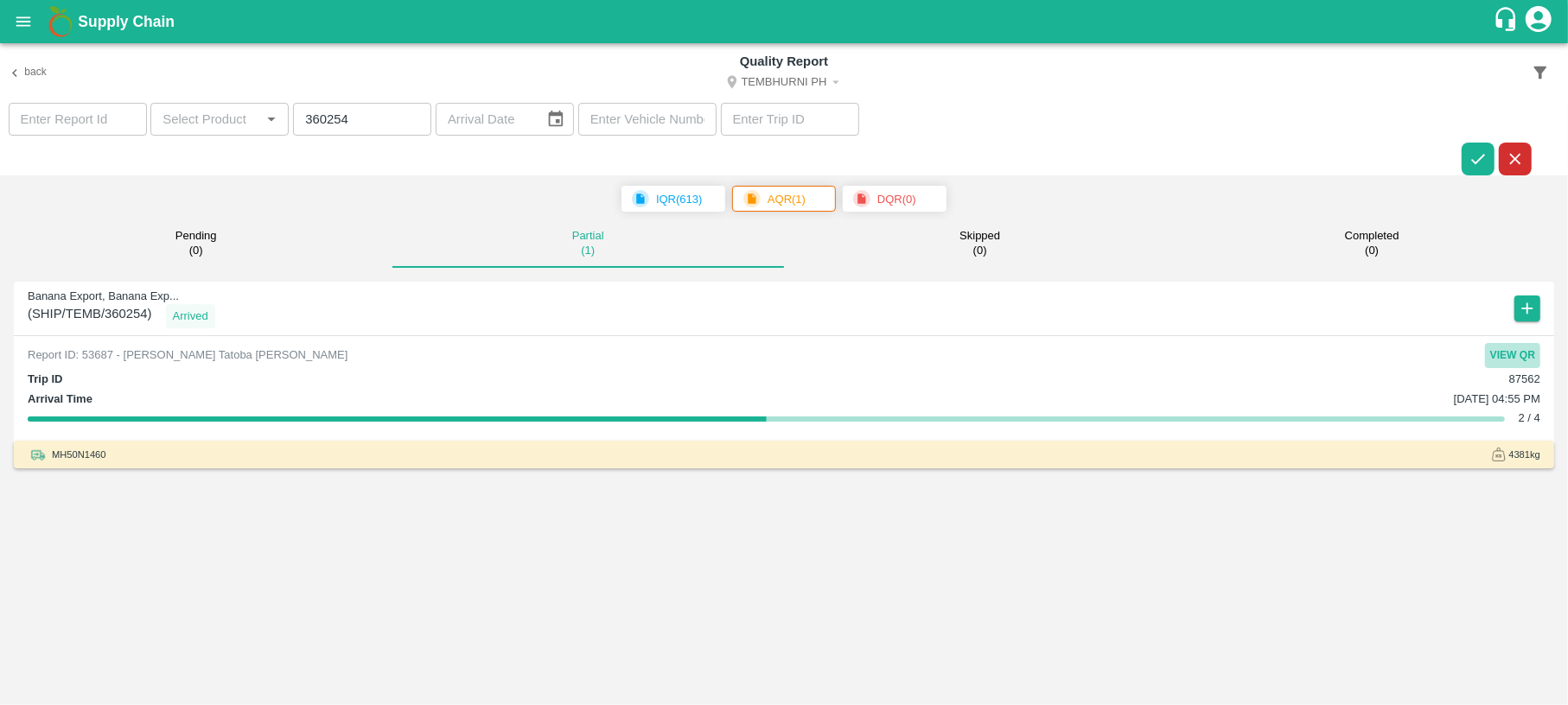
click at [1500, 357] on button "View QR" at bounding box center [1512, 355] width 56 height 25
click at [17, 37] on button "open drawer" at bounding box center [23, 21] width 39 height 39
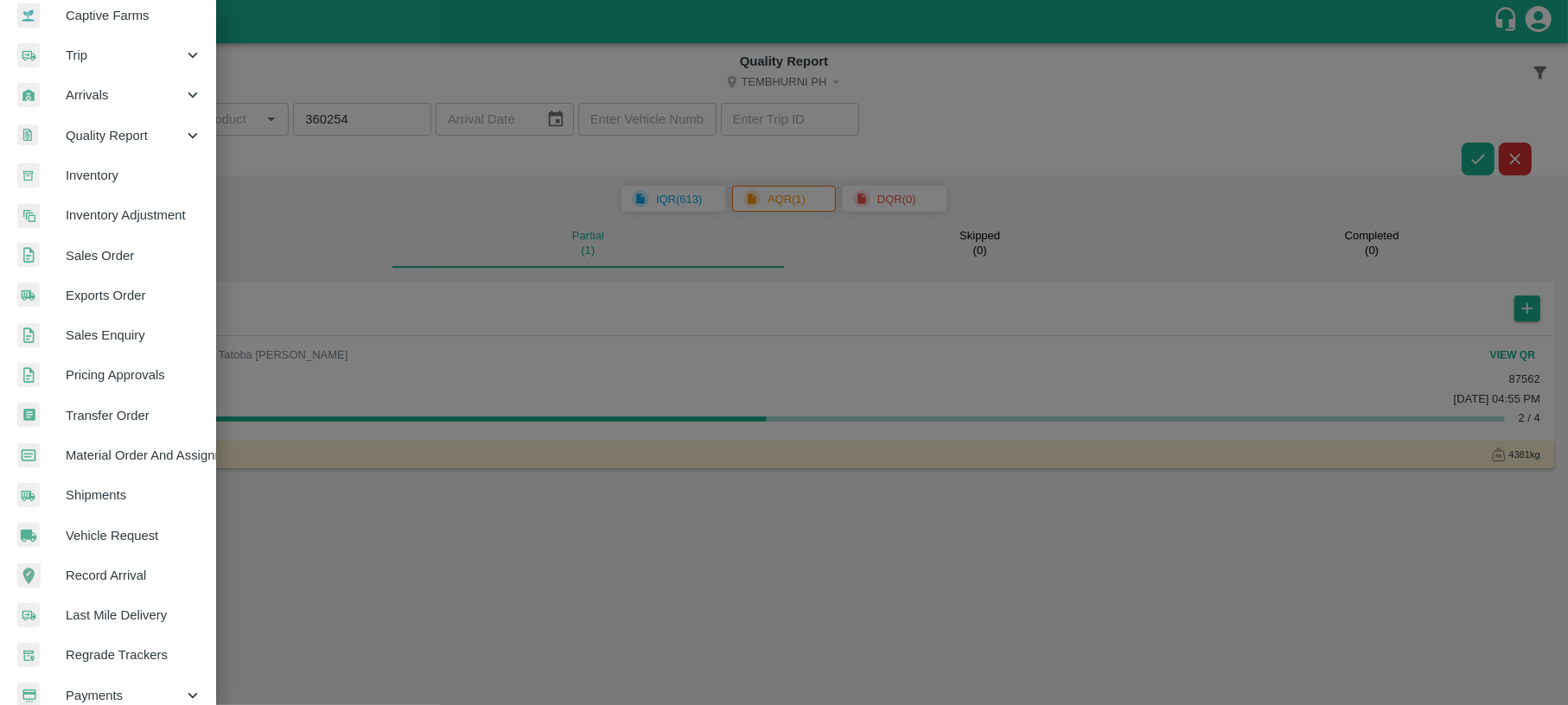
scroll to position [221, 0]
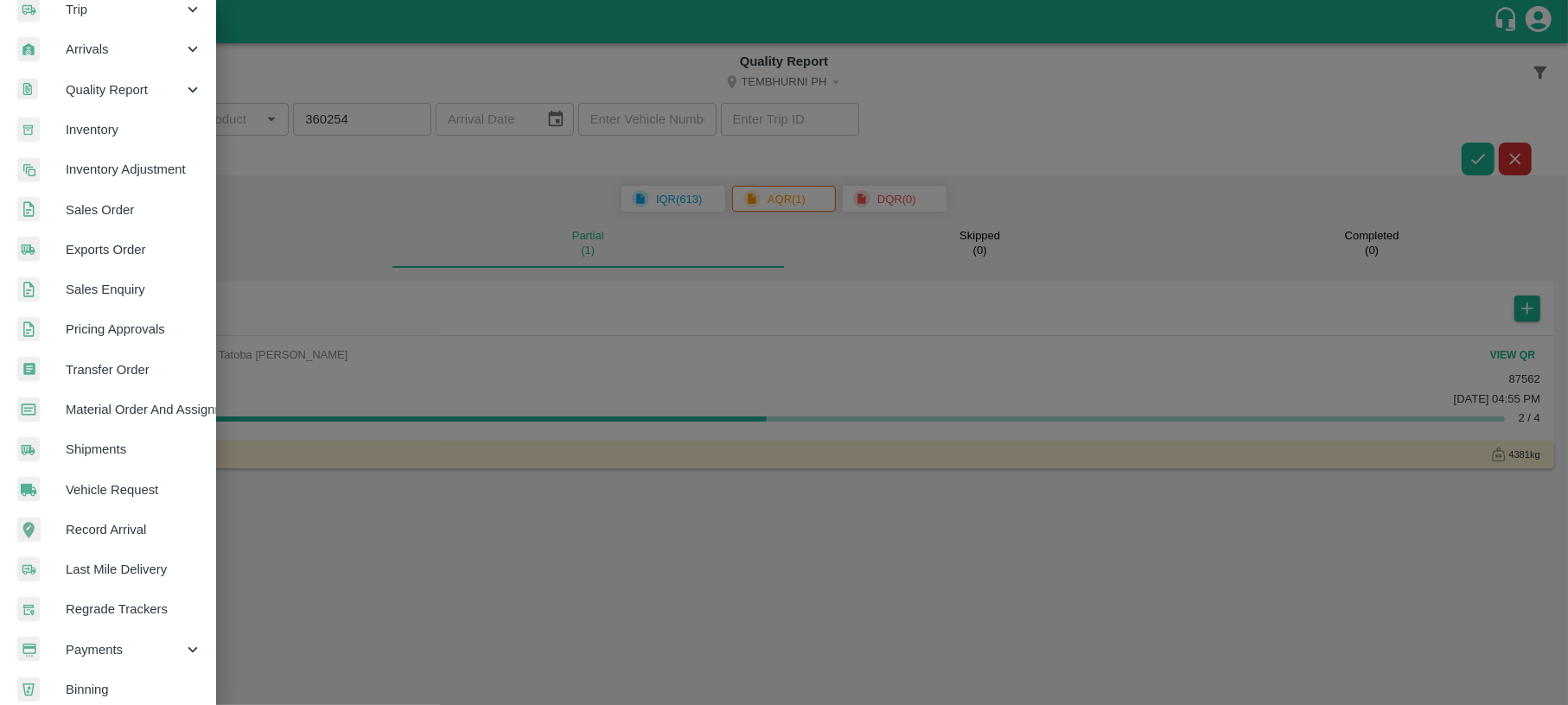
click at [137, 455] on span "Shipments" at bounding box center [133, 449] width 136 height 19
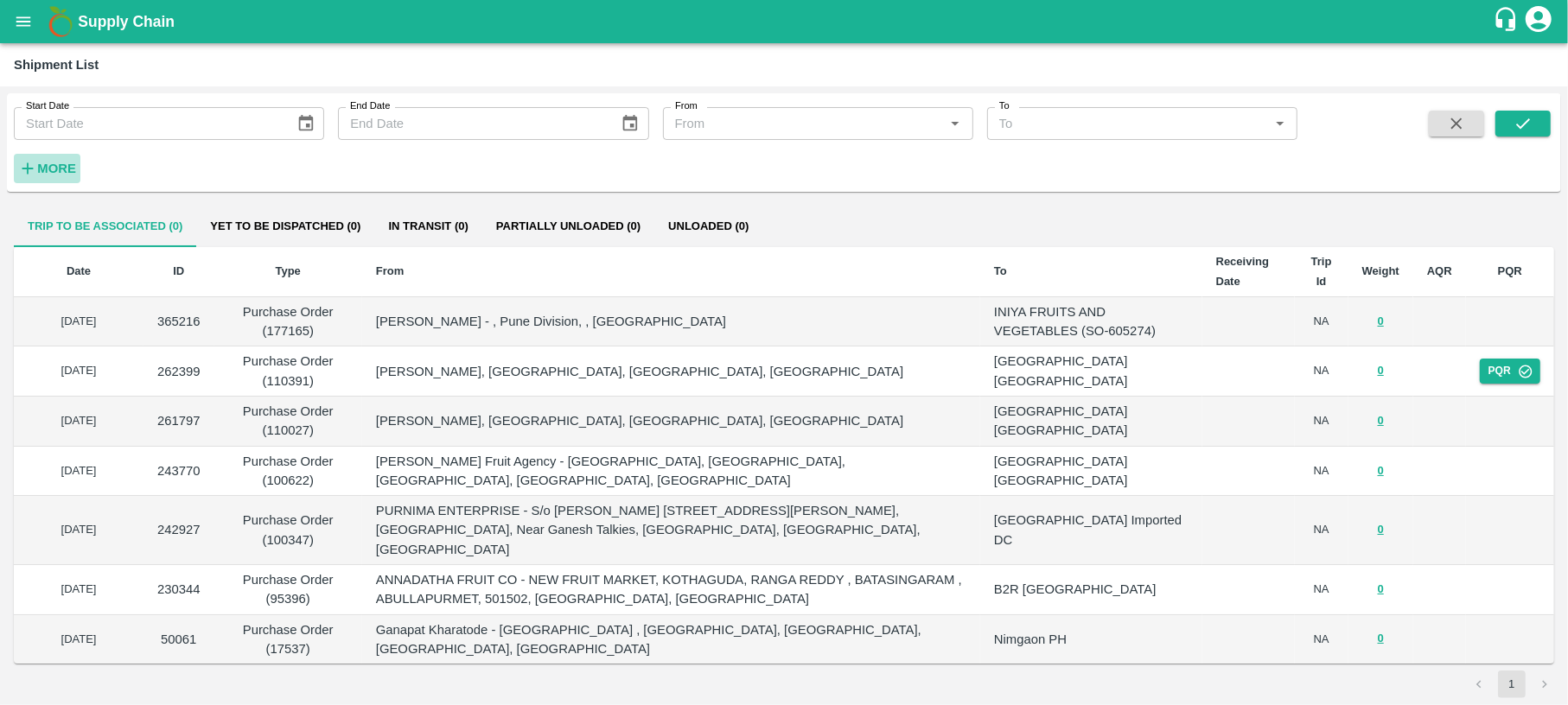
click at [28, 159] on icon "button" at bounding box center [27, 168] width 19 height 19
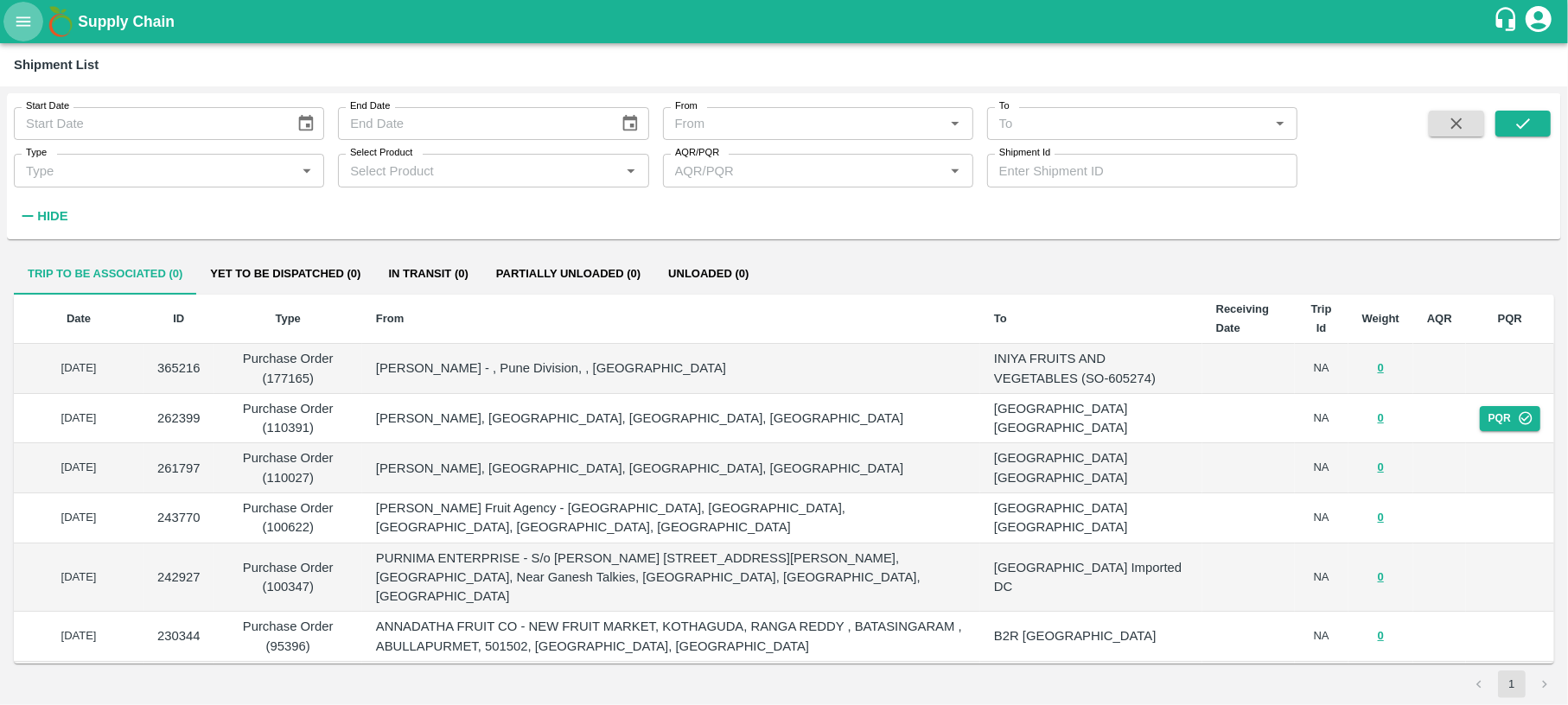
click at [22, 15] on icon "open drawer" at bounding box center [23, 21] width 19 height 19
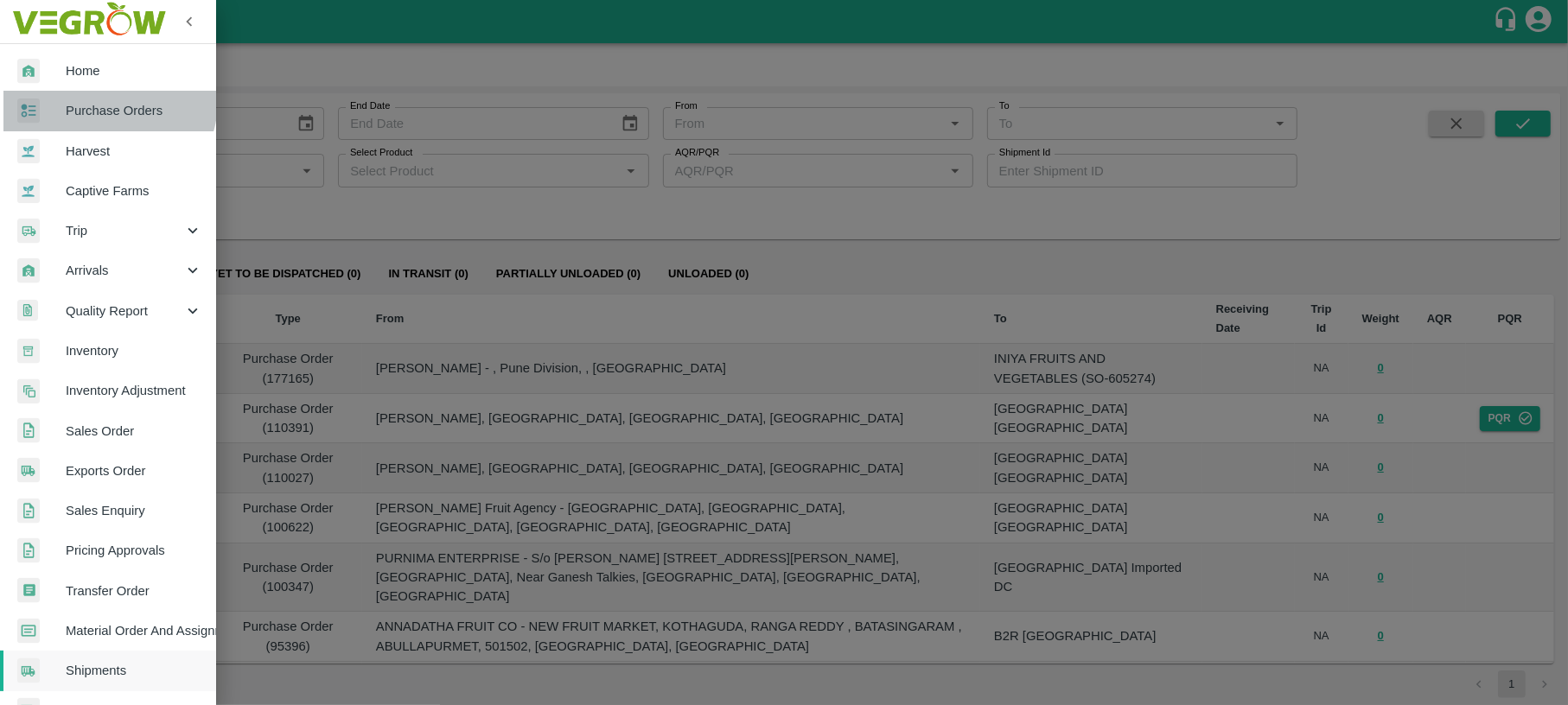
click at [106, 101] on span "Purchase Orders" at bounding box center [133, 111] width 136 height 19
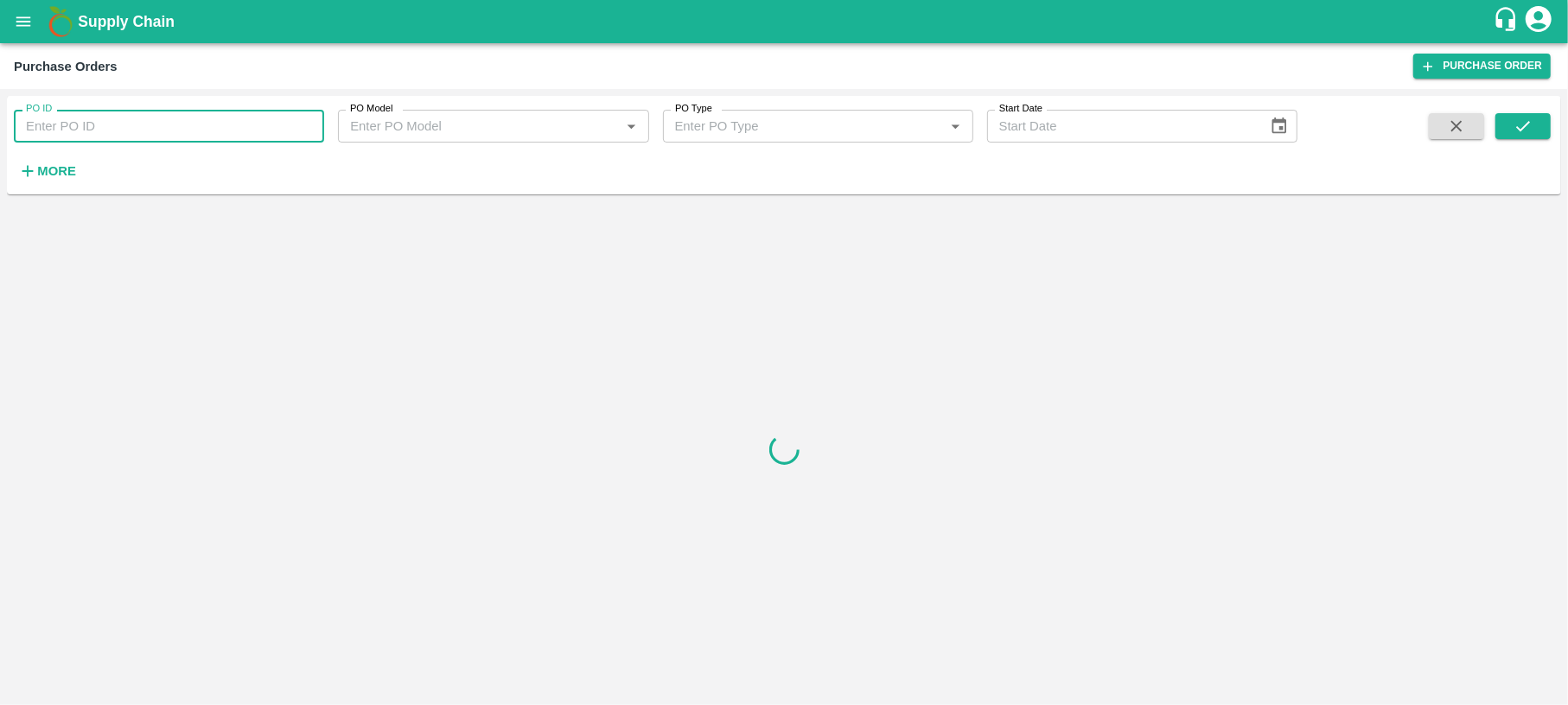
click at [109, 126] on input "PO ID" at bounding box center [168, 126] width 310 height 33
paste input "173310"
type input "173310"
click at [1530, 115] on button "submit" at bounding box center [1522, 126] width 56 height 26
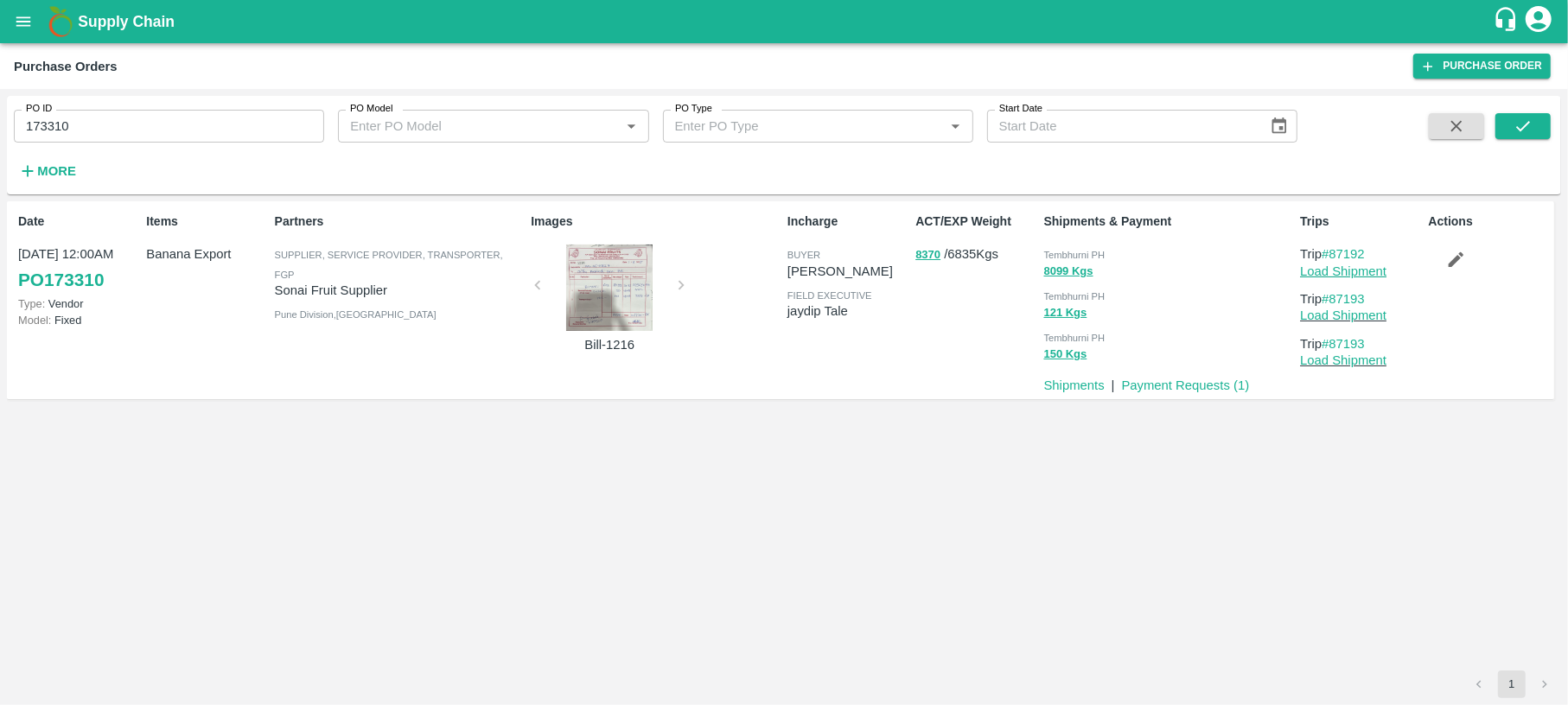
click at [1315, 272] on link "Load Shipment" at bounding box center [1343, 271] width 87 height 14
